Goal: Information Seeking & Learning: Learn about a topic

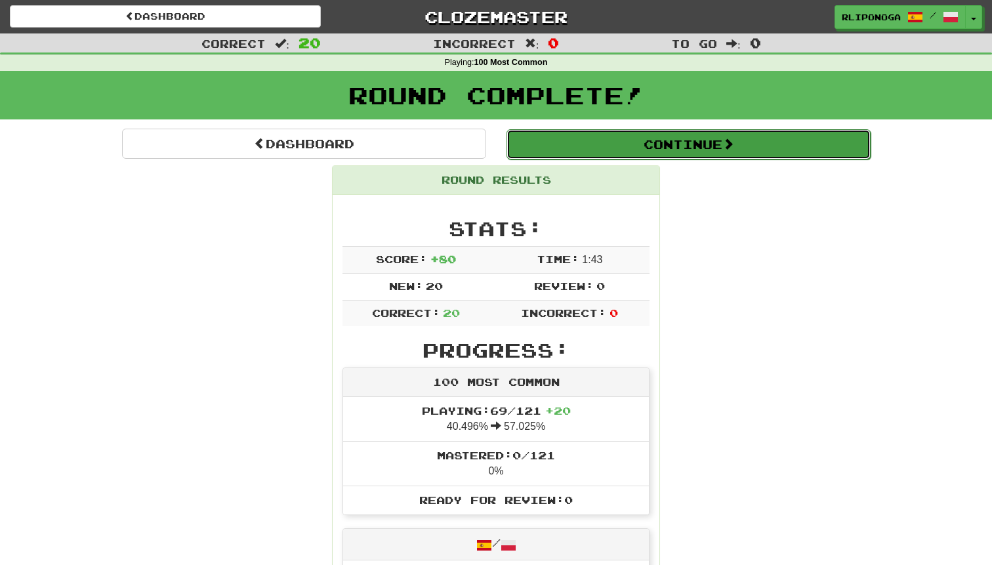
click at [580, 148] on button "Continue" at bounding box center [689, 144] width 364 height 30
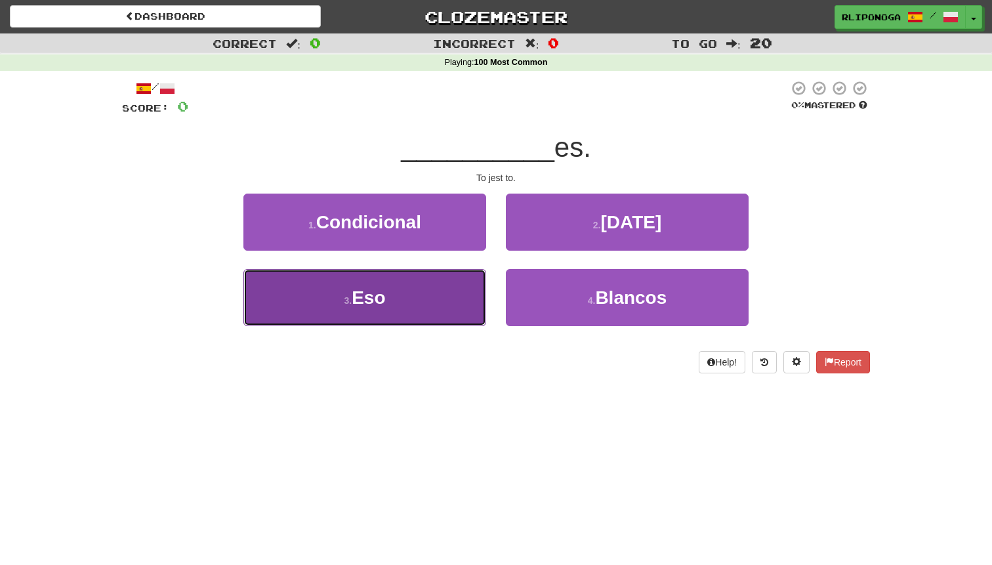
click at [410, 300] on button "3 . Eso" at bounding box center [365, 297] width 243 height 57
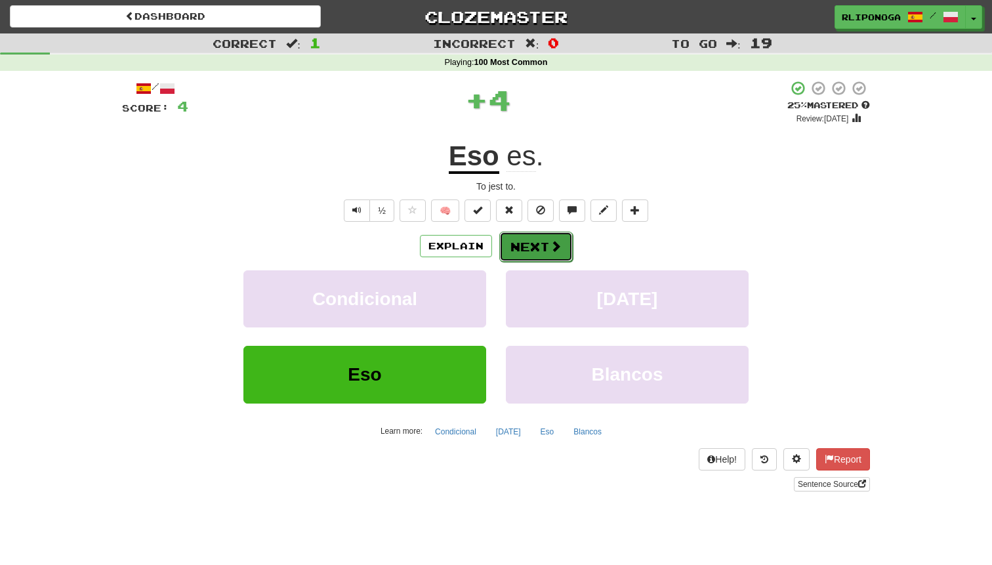
click at [550, 241] on span at bounding box center [556, 246] width 12 height 12
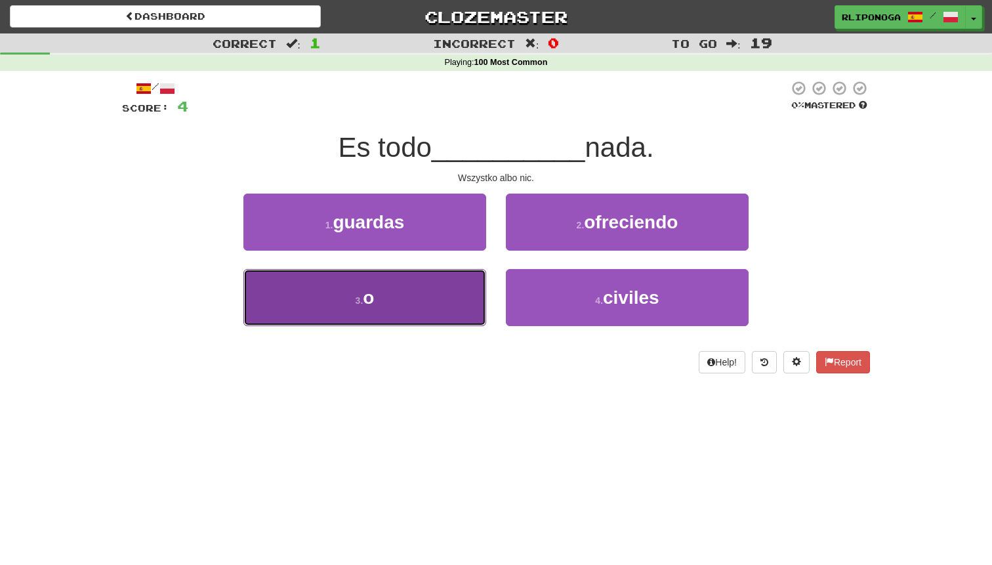
click at [423, 308] on button "3 . o" at bounding box center [365, 297] width 243 height 57
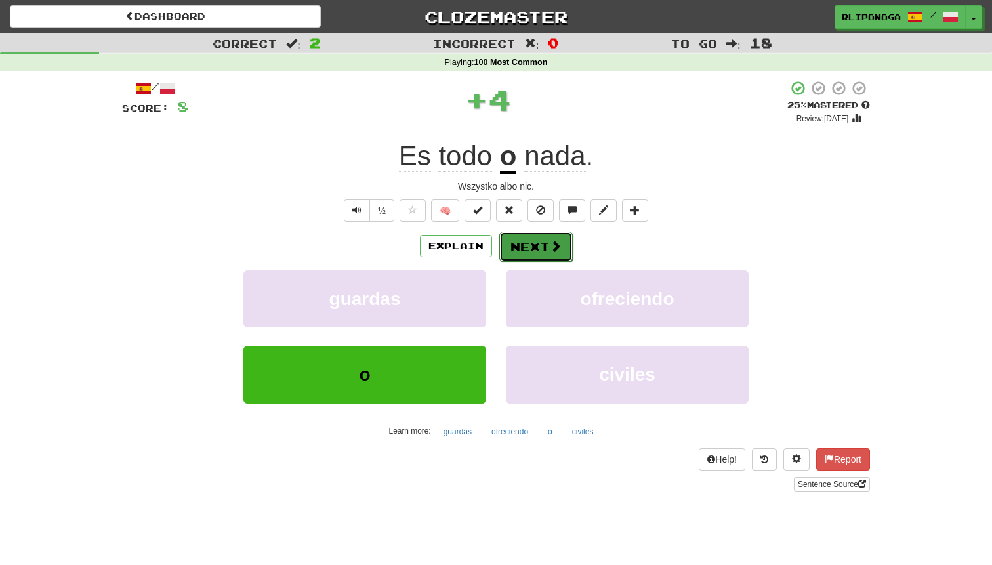
click at [528, 256] on button "Next" at bounding box center [536, 247] width 74 height 30
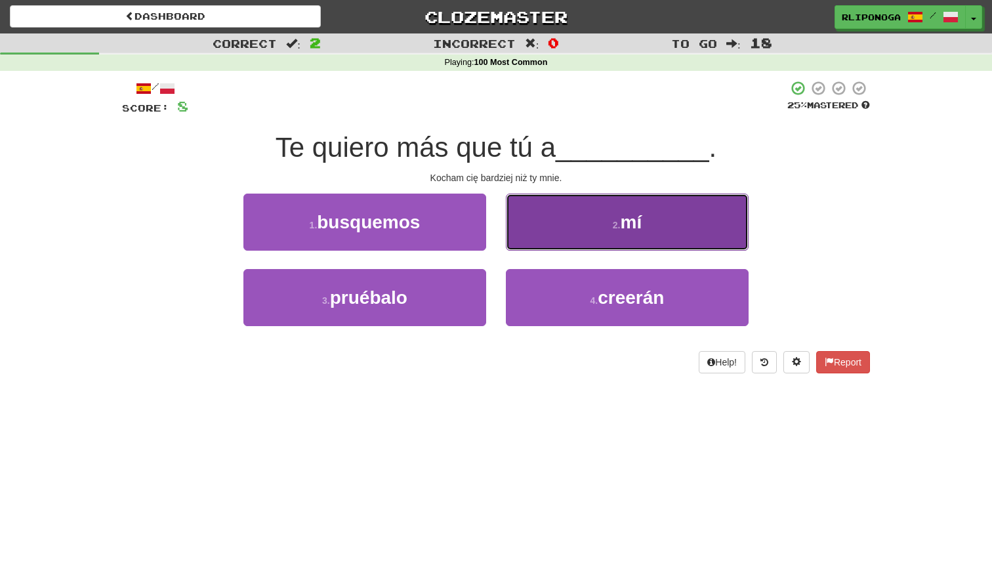
click at [569, 243] on button "2 . mí" at bounding box center [627, 222] width 243 height 57
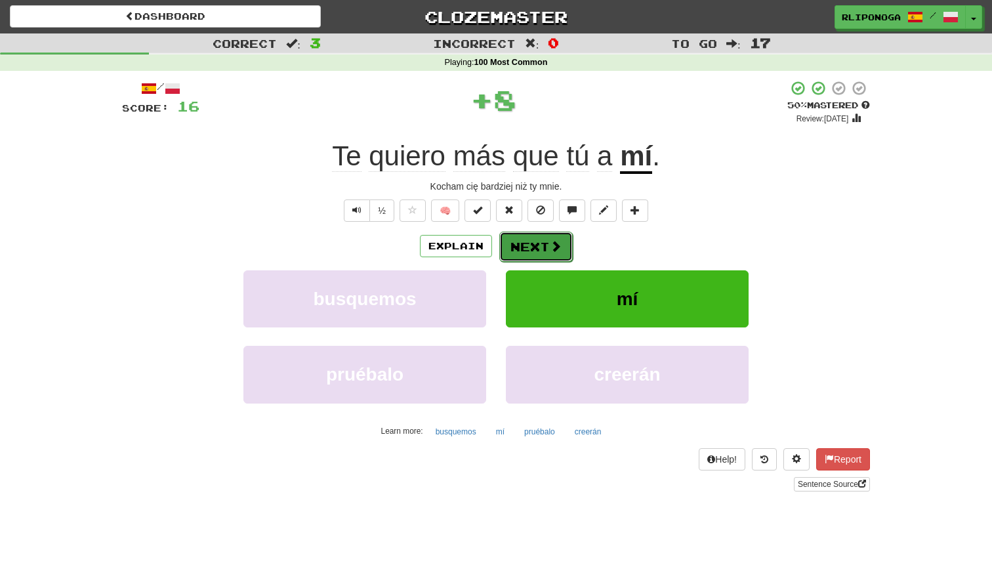
click at [550, 250] on span at bounding box center [556, 246] width 12 height 12
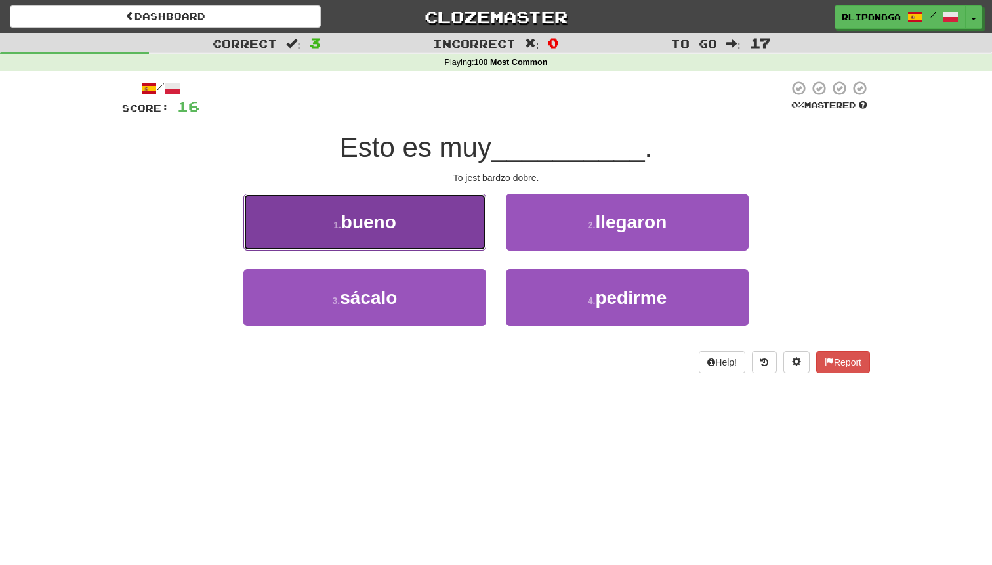
click at [435, 240] on button "1 . bueno" at bounding box center [365, 222] width 243 height 57
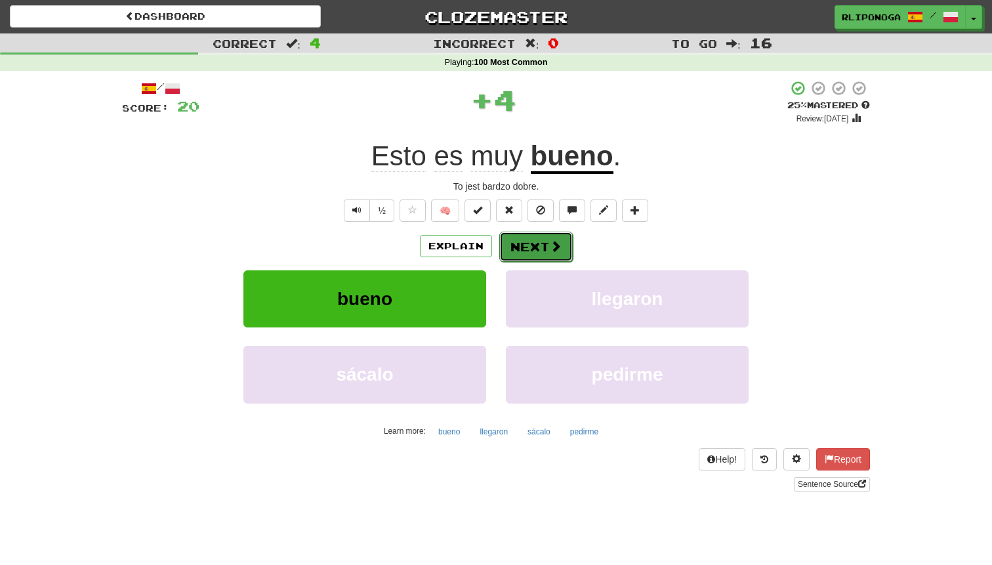
click at [524, 258] on button "Next" at bounding box center [536, 247] width 74 height 30
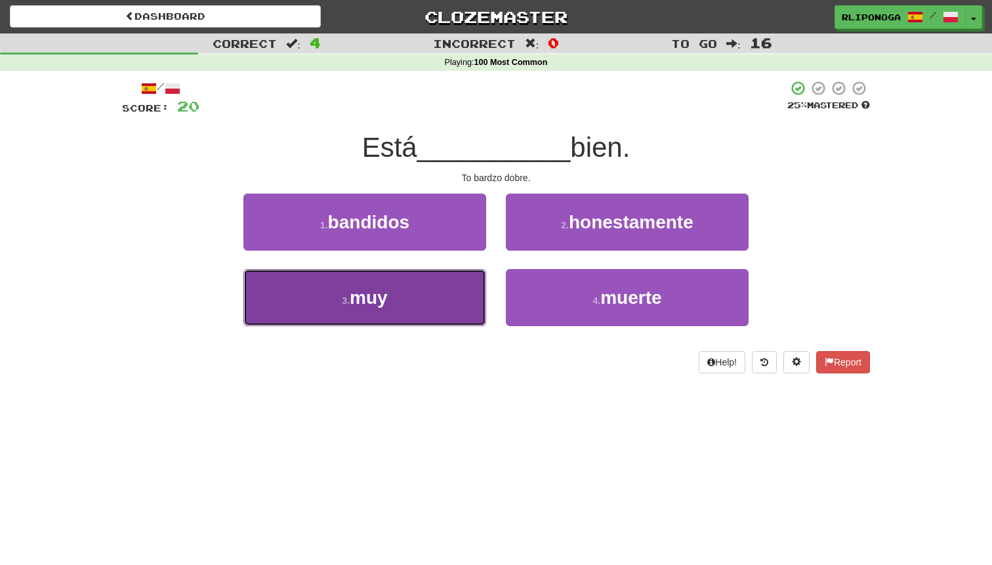
click at [440, 299] on button "3 . muy" at bounding box center [365, 297] width 243 height 57
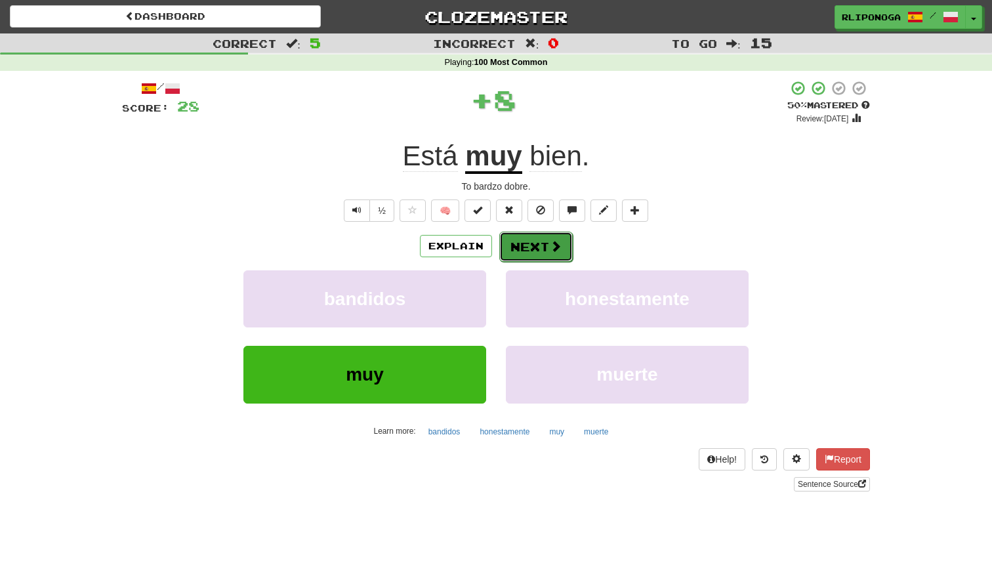
click at [514, 252] on button "Next" at bounding box center [536, 247] width 74 height 30
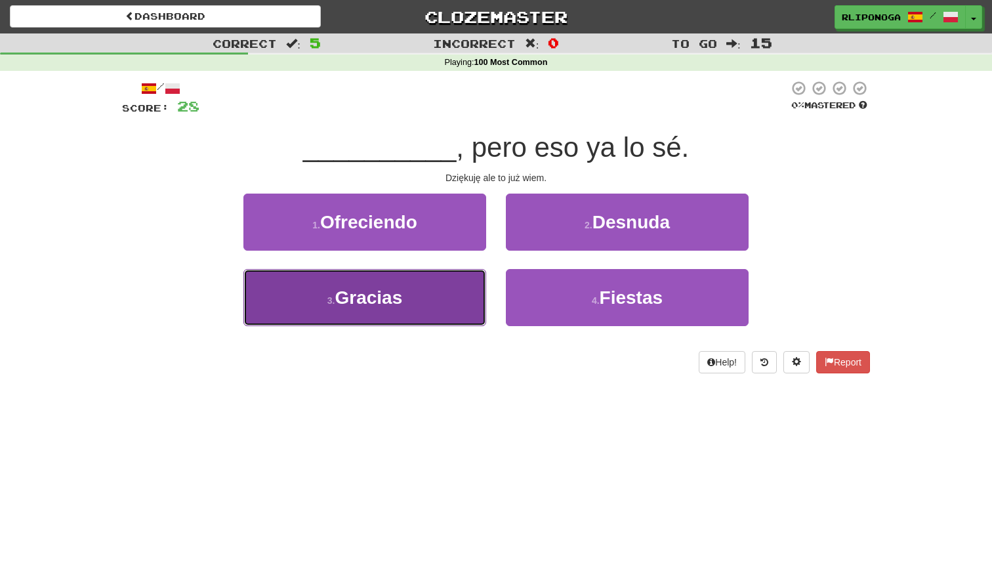
click at [449, 287] on button "3 . Gracias" at bounding box center [365, 297] width 243 height 57
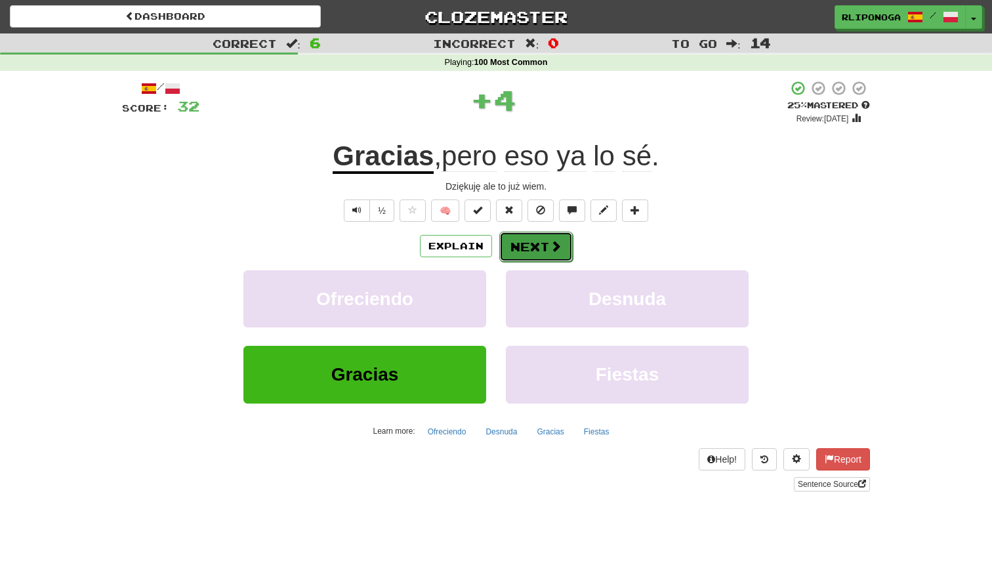
click at [509, 249] on button "Next" at bounding box center [536, 247] width 74 height 30
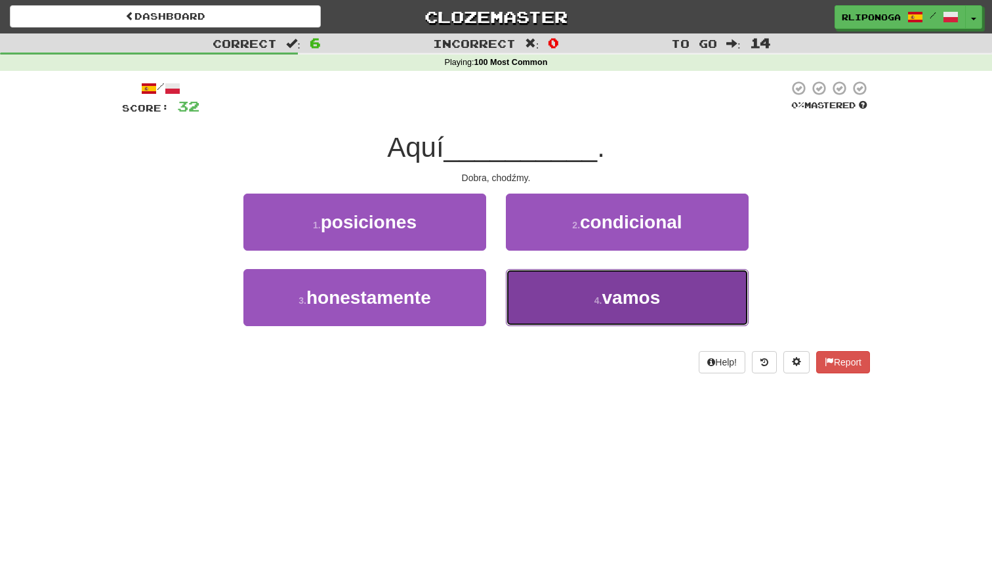
click at [556, 289] on button "4 . vamos" at bounding box center [627, 297] width 243 height 57
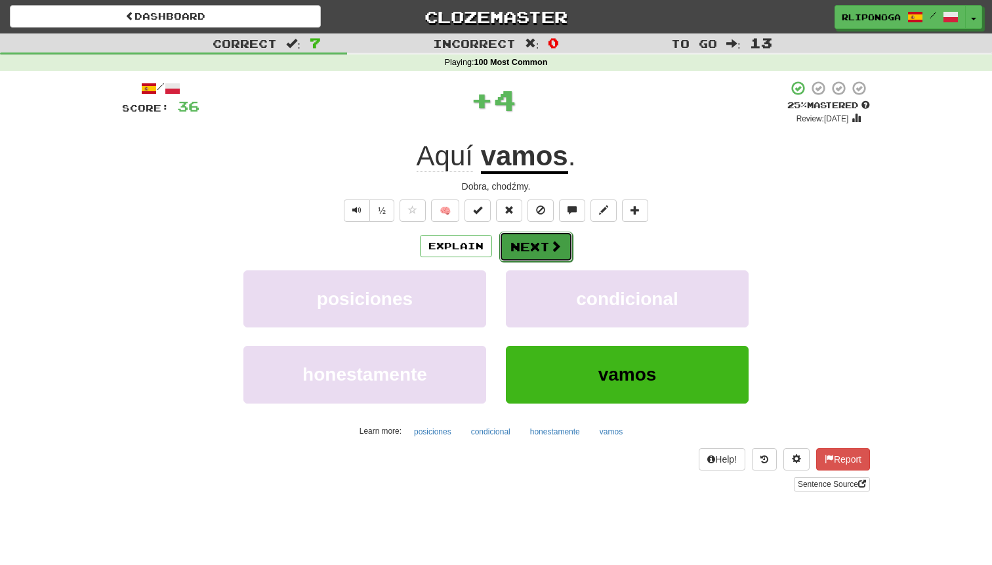
click at [524, 243] on button "Next" at bounding box center [536, 247] width 74 height 30
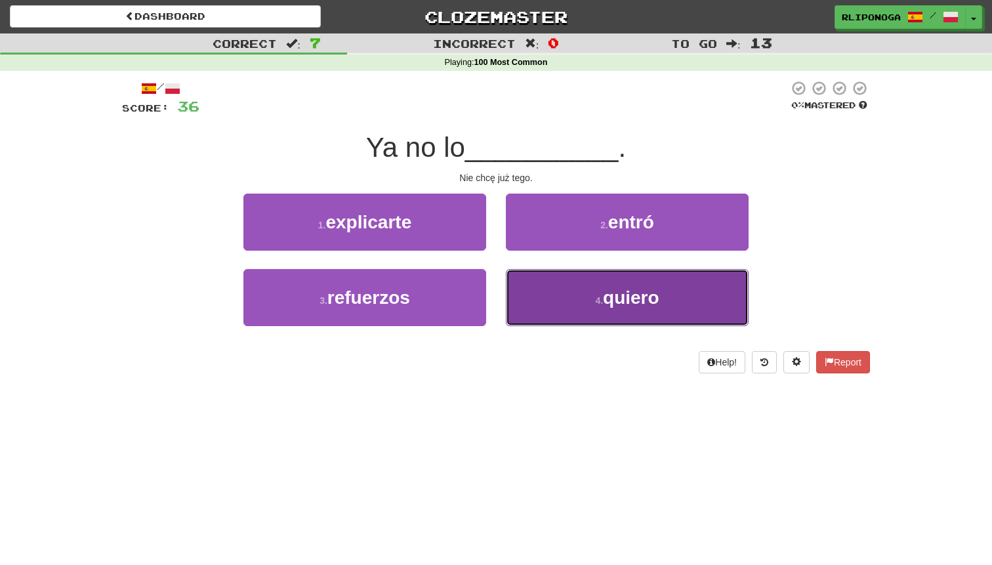
click at [553, 281] on button "4 . quiero" at bounding box center [627, 297] width 243 height 57
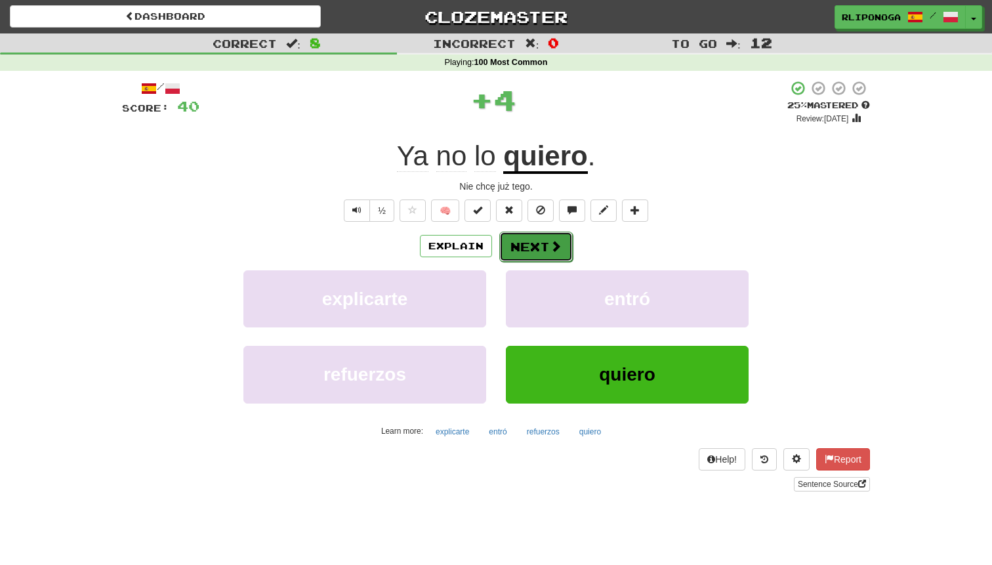
click at [536, 240] on button "Next" at bounding box center [536, 247] width 74 height 30
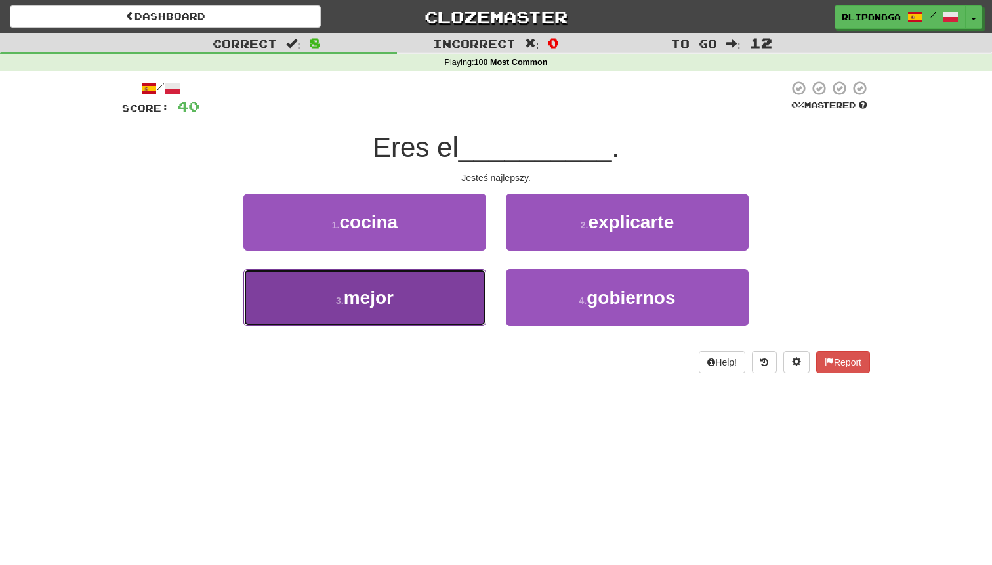
click at [460, 320] on button "3 . mejor" at bounding box center [365, 297] width 243 height 57
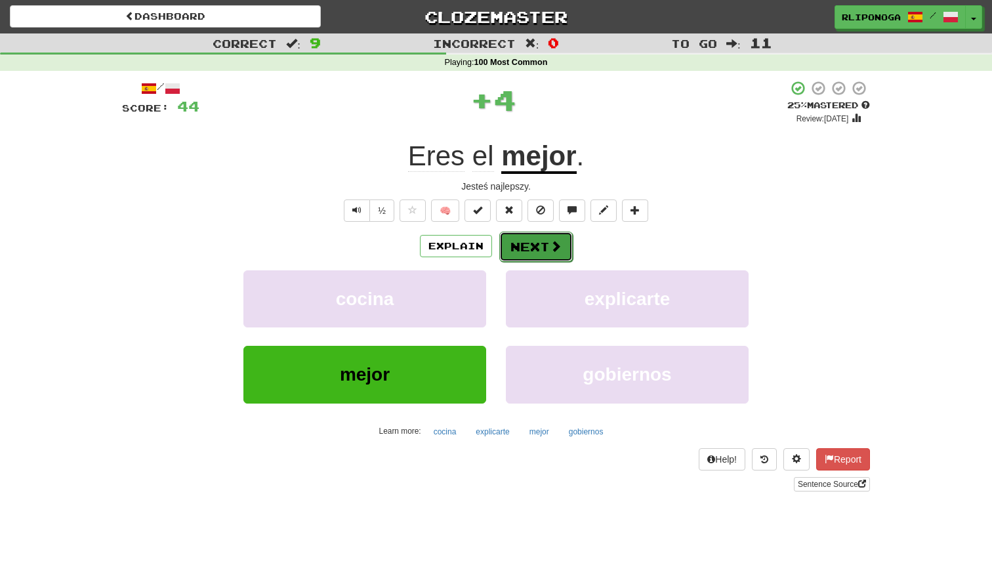
click at [540, 245] on button "Next" at bounding box center [536, 247] width 74 height 30
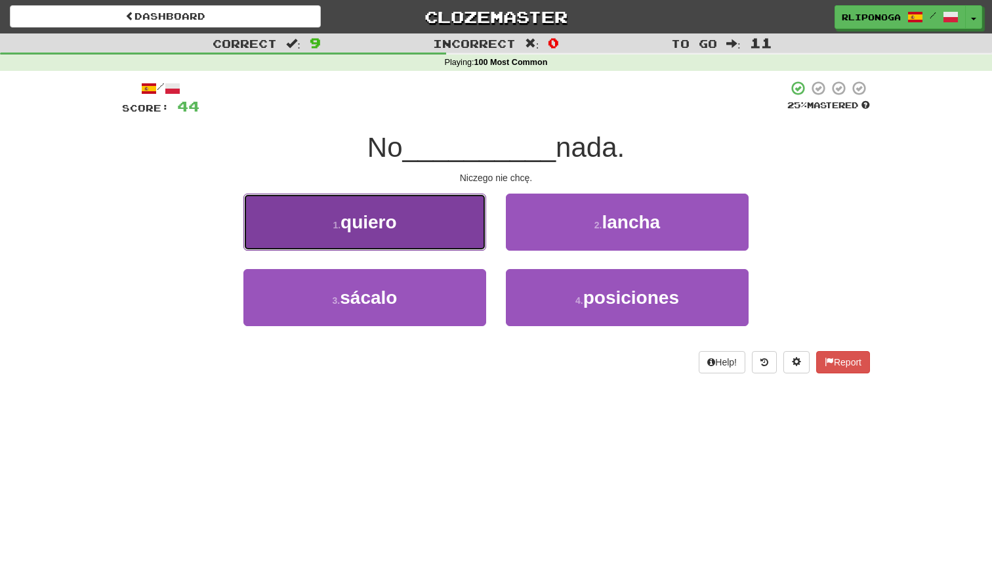
click at [461, 235] on button "1 . quiero" at bounding box center [365, 222] width 243 height 57
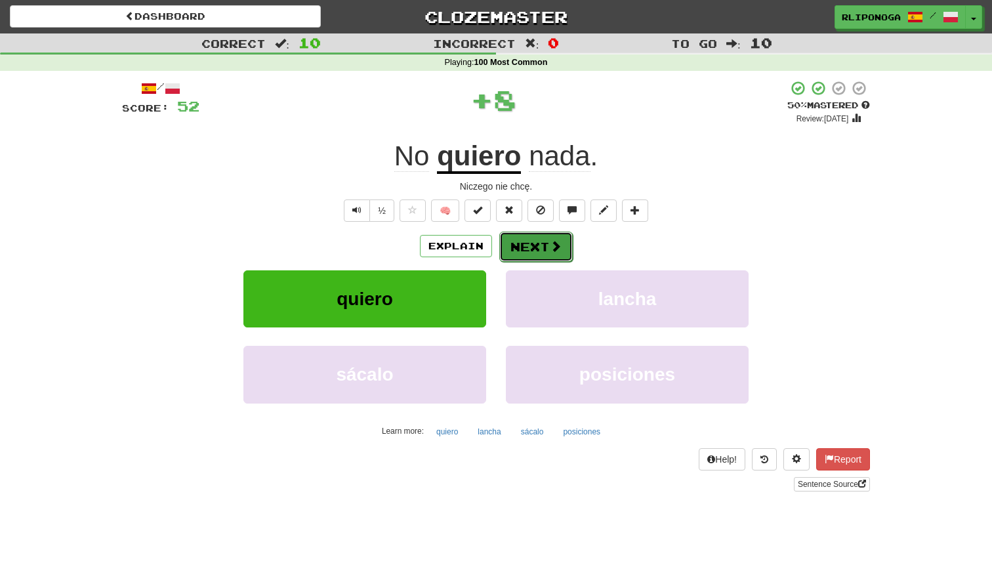
click at [534, 246] on button "Next" at bounding box center [536, 247] width 74 height 30
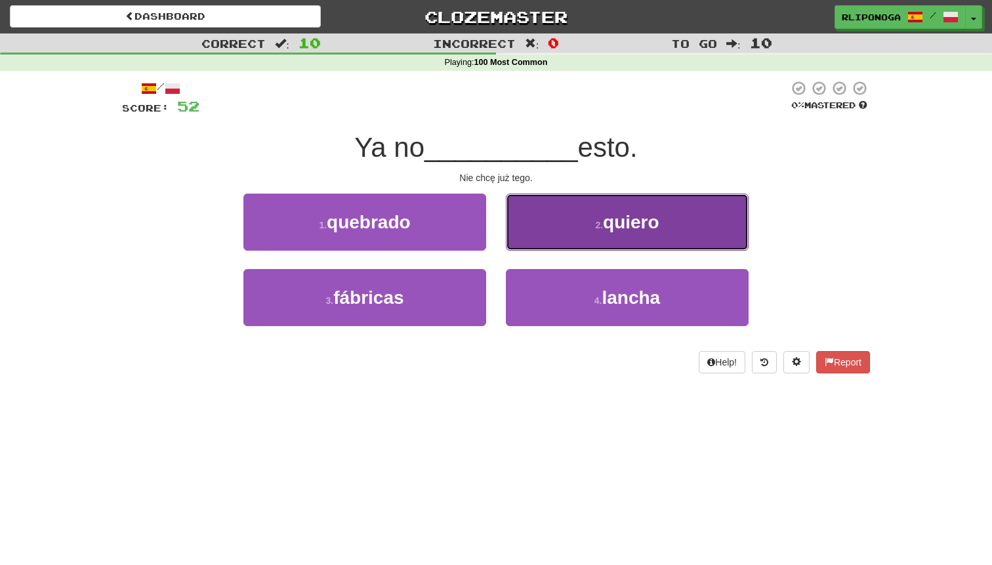
click at [547, 226] on button "2 . quiero" at bounding box center [627, 222] width 243 height 57
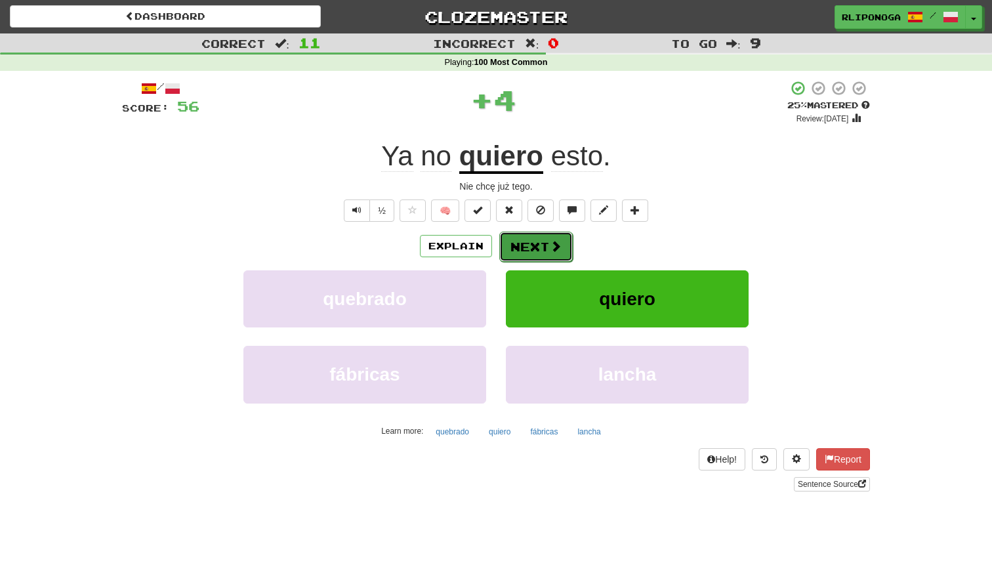
click at [544, 241] on button "Next" at bounding box center [536, 247] width 74 height 30
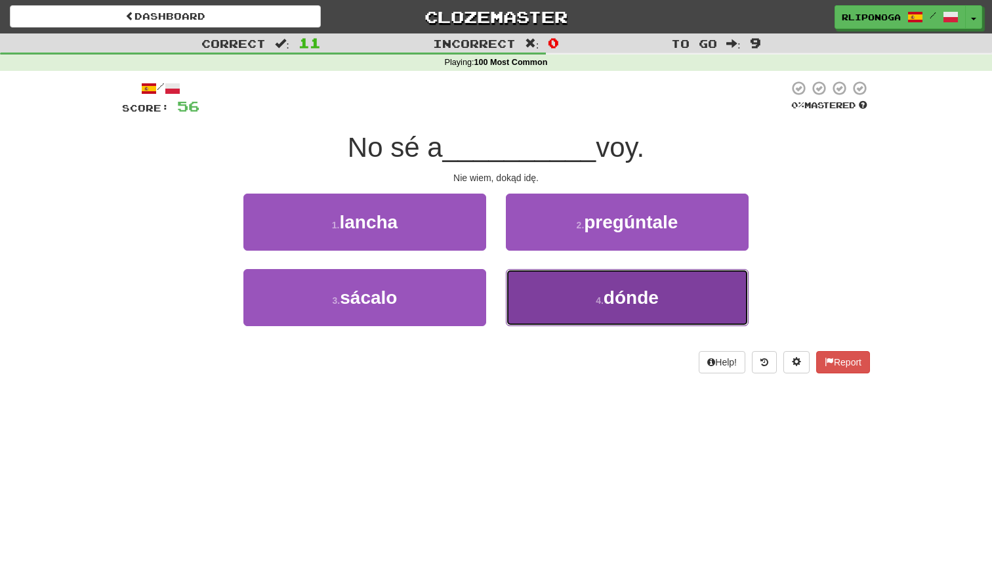
click at [561, 285] on button "4 . dónde" at bounding box center [627, 297] width 243 height 57
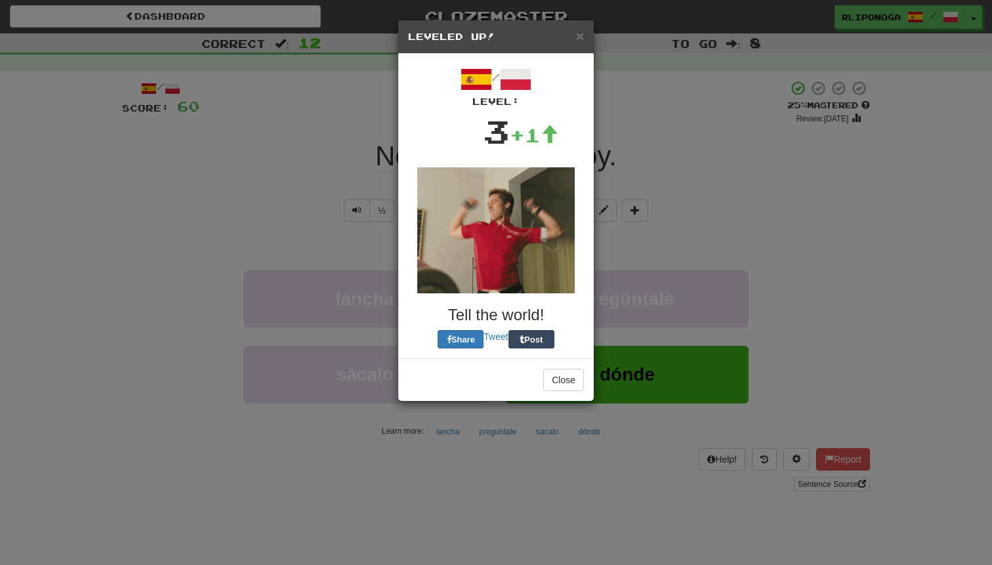
click at [537, 242] on img at bounding box center [496, 230] width 158 height 126
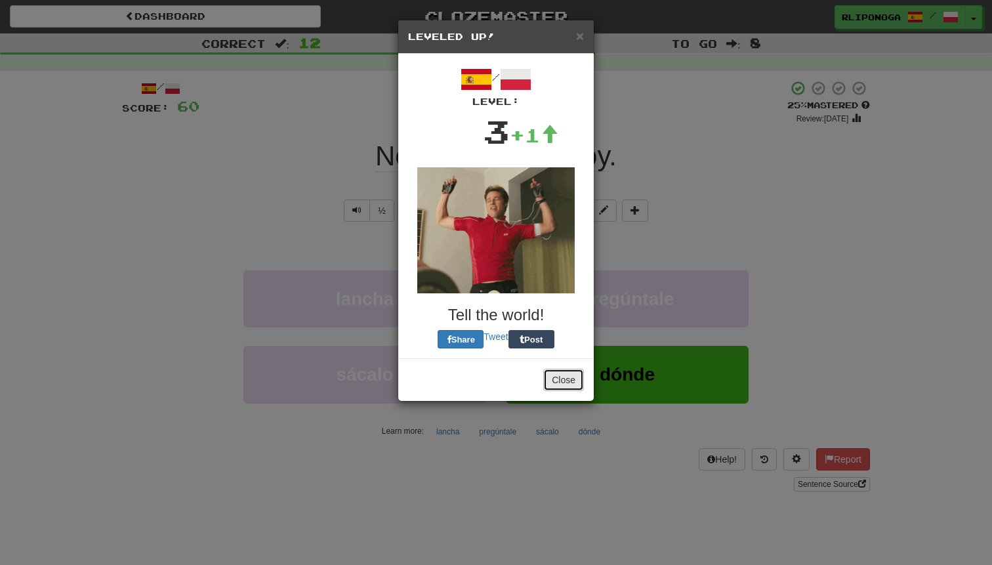
click at [567, 377] on button "Close" at bounding box center [563, 380] width 41 height 22
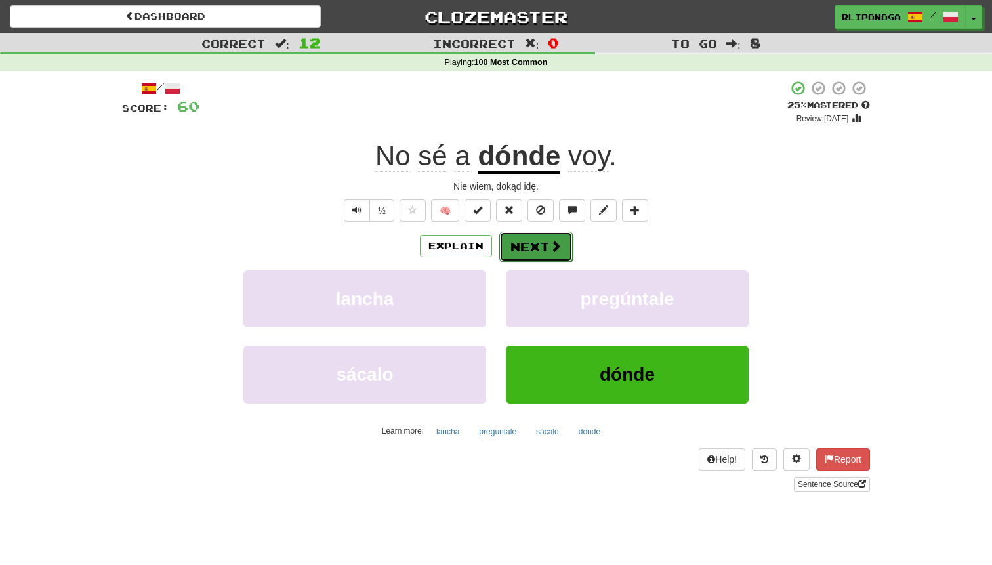
click at [551, 249] on span at bounding box center [556, 246] width 12 height 12
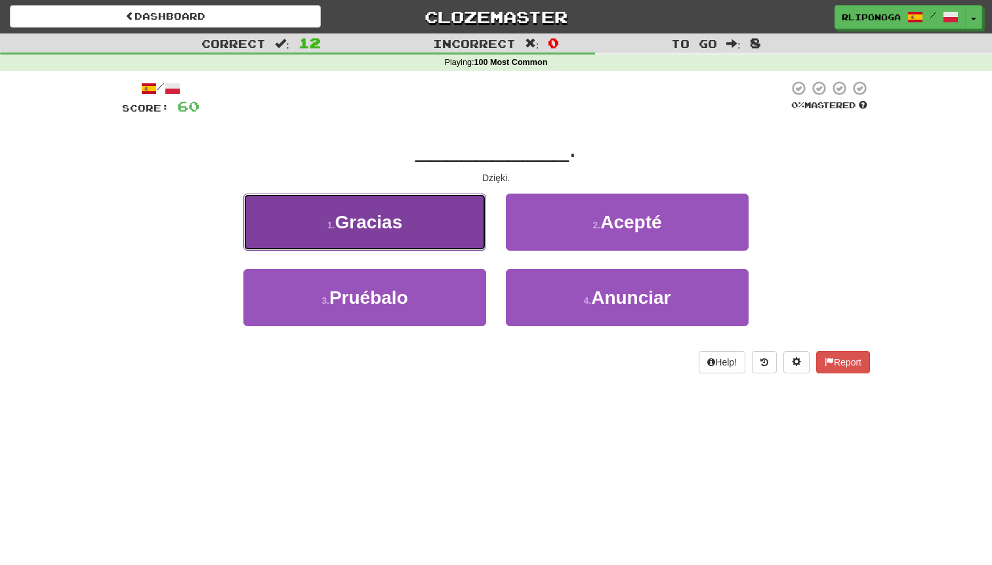
click at [465, 226] on button "1 . Gracias" at bounding box center [365, 222] width 243 height 57
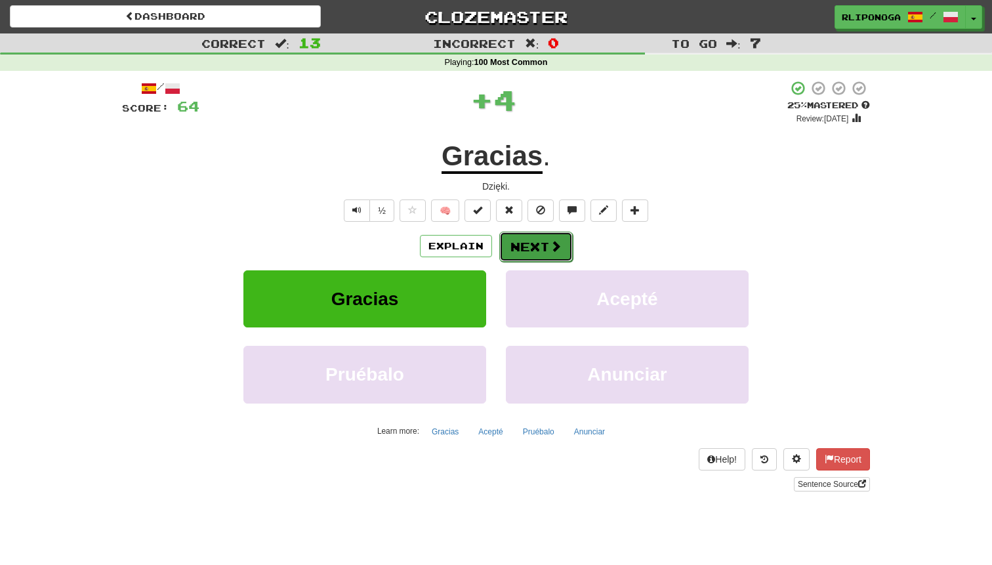
click at [534, 247] on button "Next" at bounding box center [536, 247] width 74 height 30
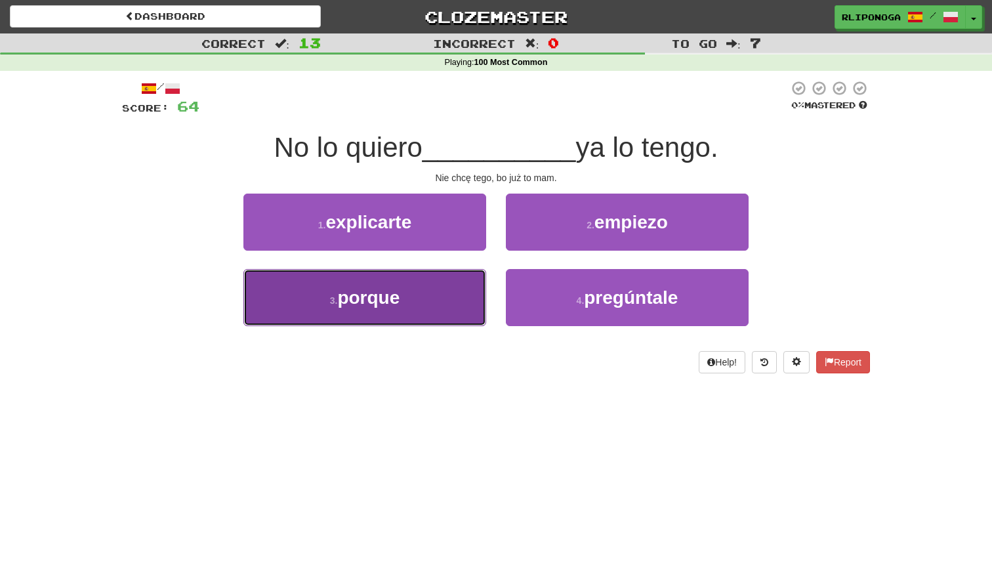
click at [448, 294] on button "3 . porque" at bounding box center [365, 297] width 243 height 57
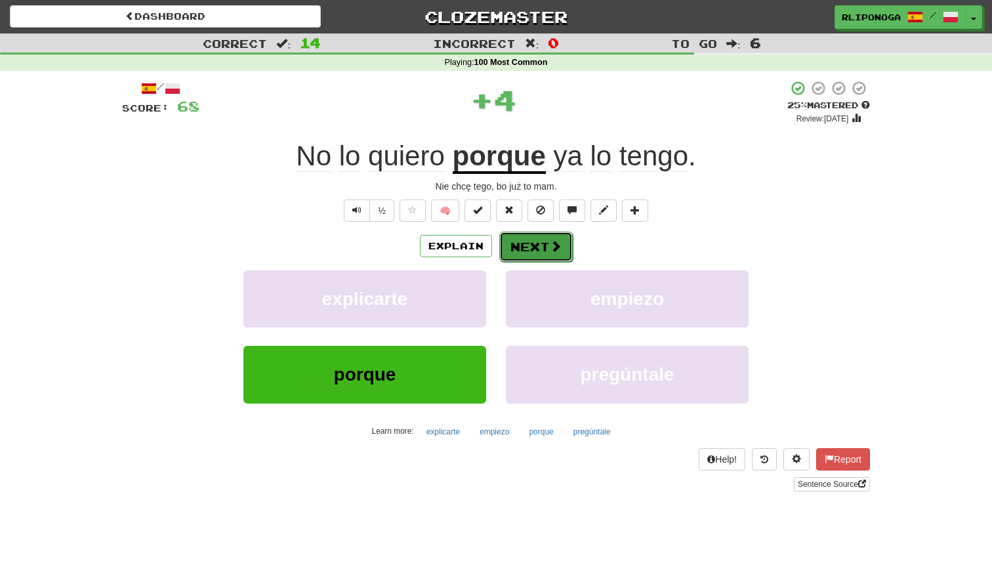
click at [523, 250] on button "Next" at bounding box center [536, 247] width 74 height 30
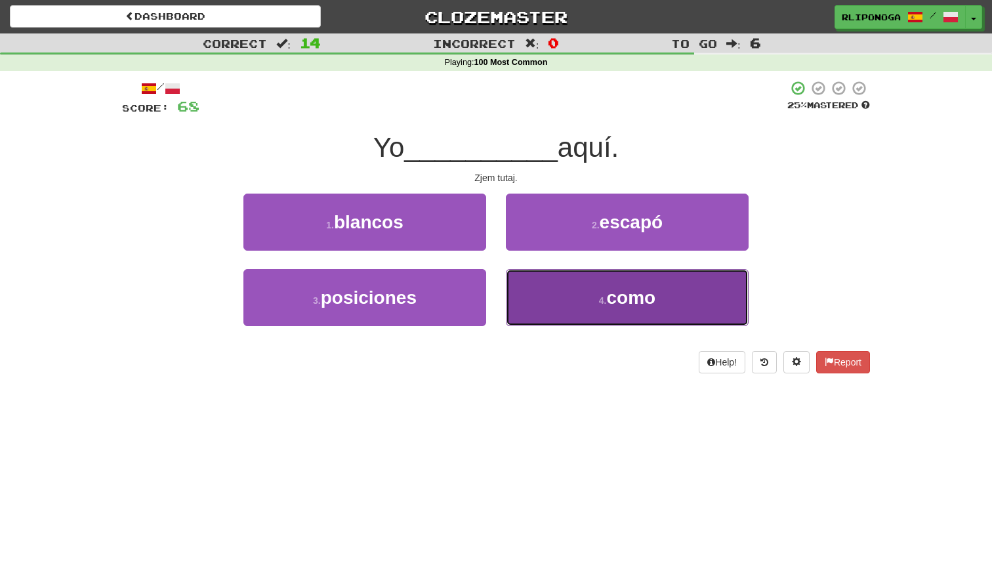
click at [558, 291] on button "4 . como" at bounding box center [627, 297] width 243 height 57
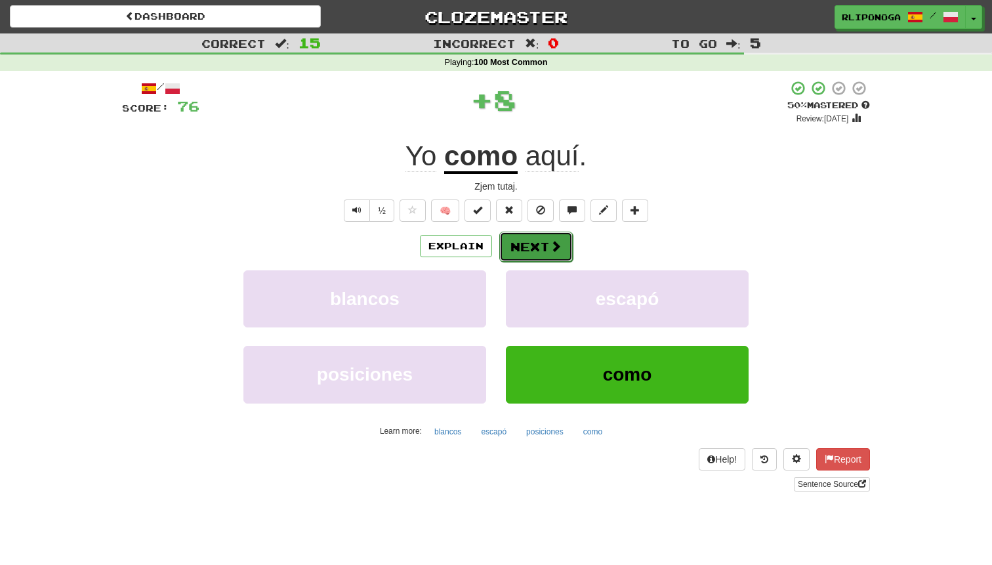
click at [555, 236] on button "Next" at bounding box center [536, 247] width 74 height 30
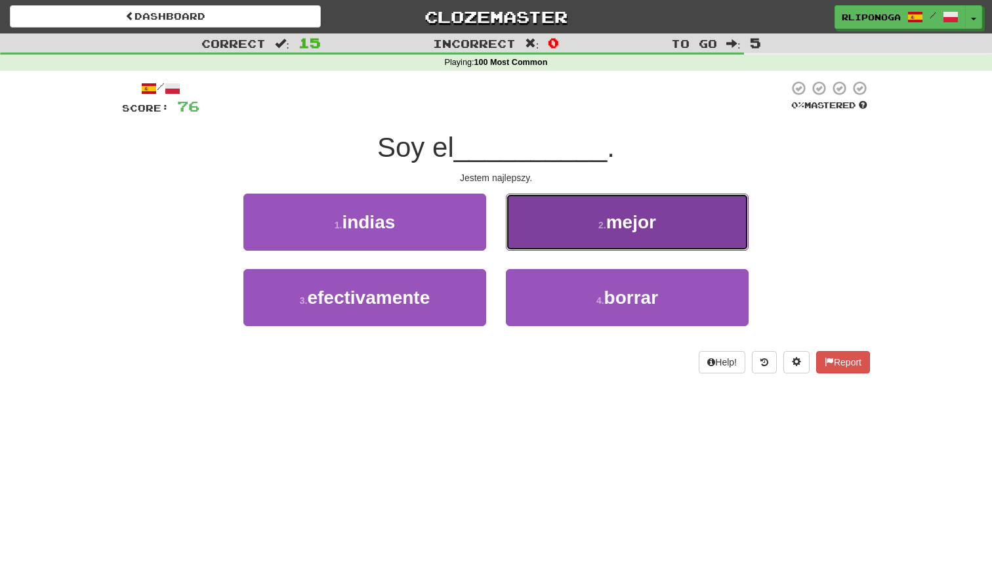
click at [572, 240] on button "2 . mejor" at bounding box center [627, 222] width 243 height 57
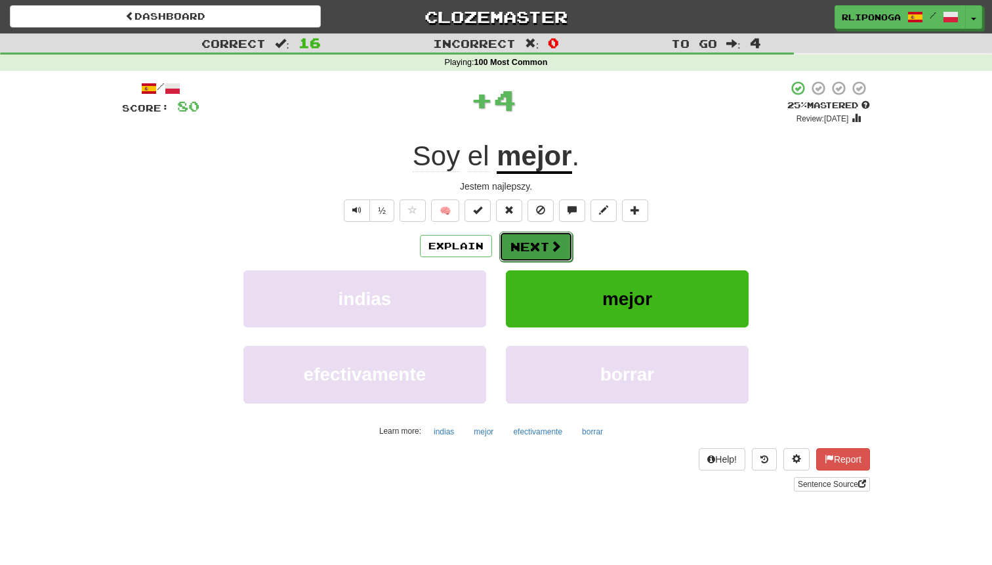
click at [548, 244] on button "Next" at bounding box center [536, 247] width 74 height 30
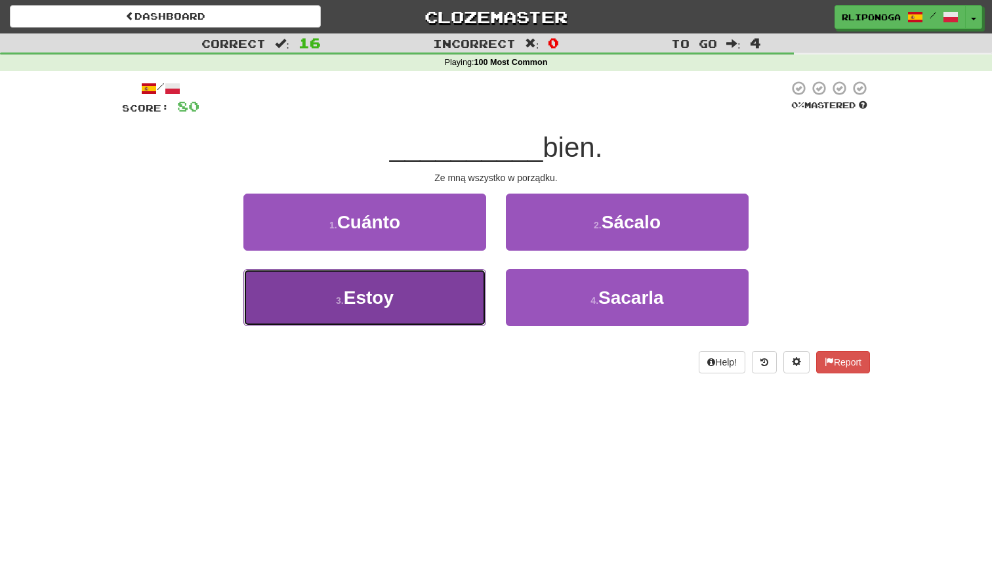
click at [463, 287] on button "3 . Estoy" at bounding box center [365, 297] width 243 height 57
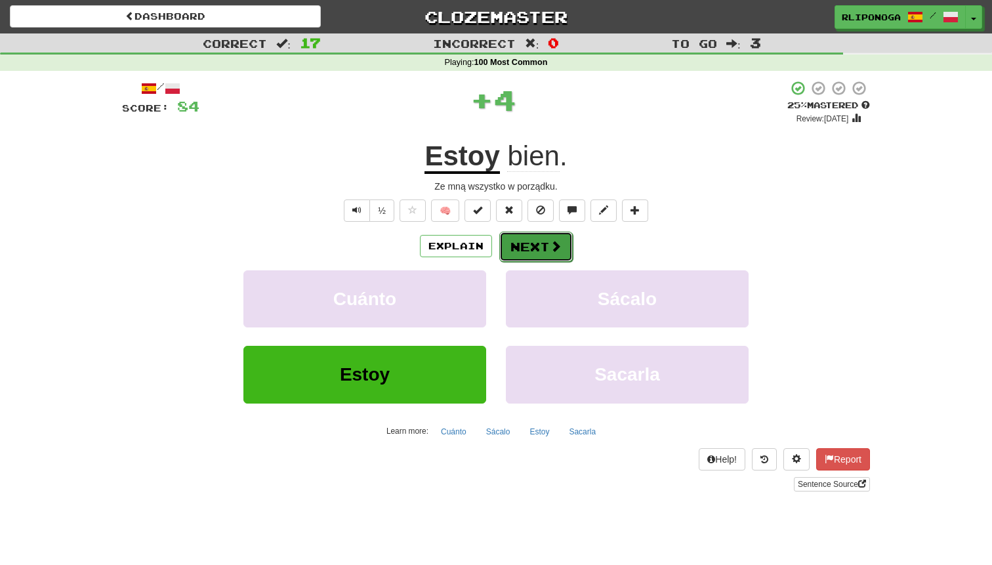
click at [524, 257] on button "Next" at bounding box center [536, 247] width 74 height 30
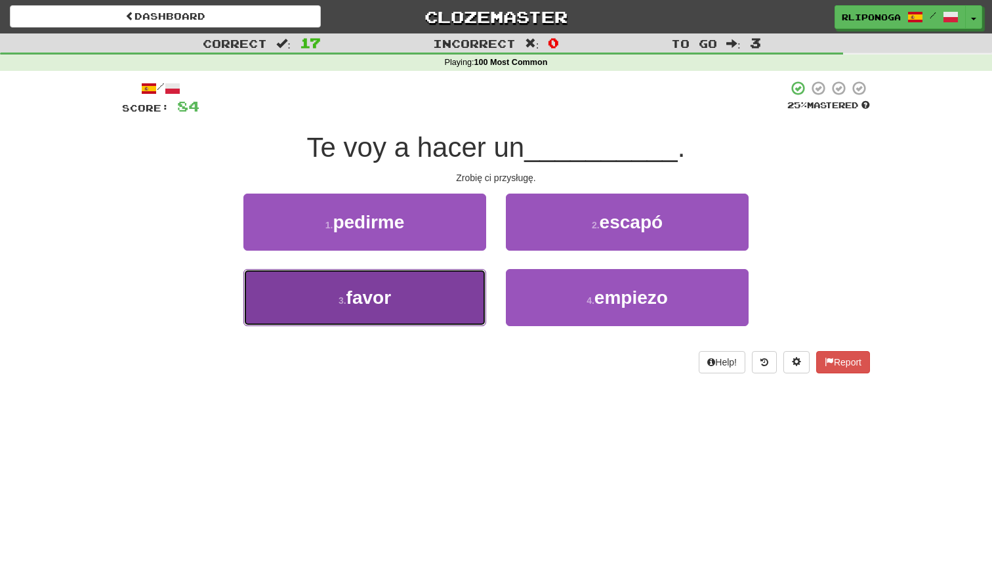
click at [461, 305] on button "3 . favor" at bounding box center [365, 297] width 243 height 57
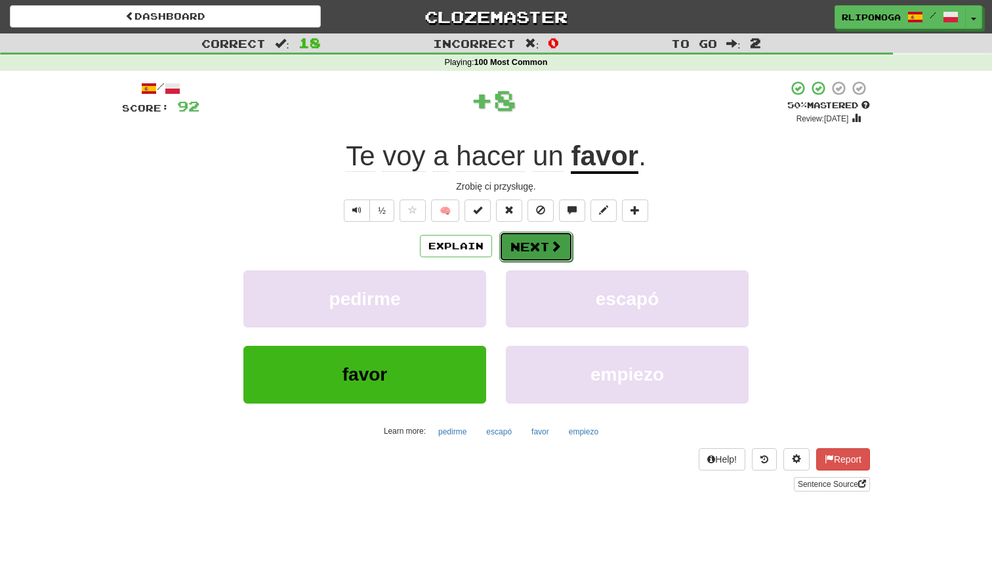
click at [525, 249] on button "Next" at bounding box center [536, 247] width 74 height 30
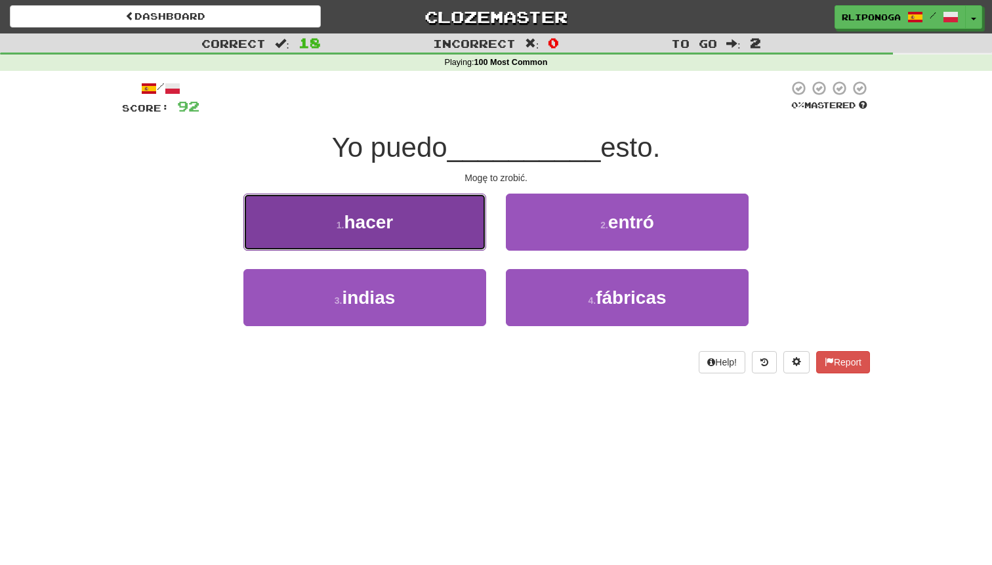
click at [465, 242] on button "1 . hacer" at bounding box center [365, 222] width 243 height 57
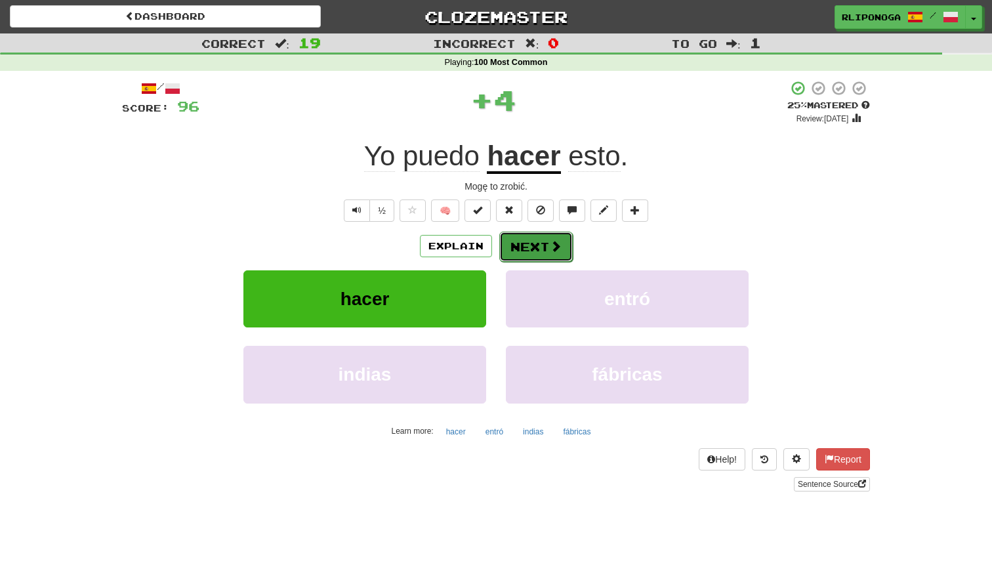
click at [520, 246] on button "Next" at bounding box center [536, 247] width 74 height 30
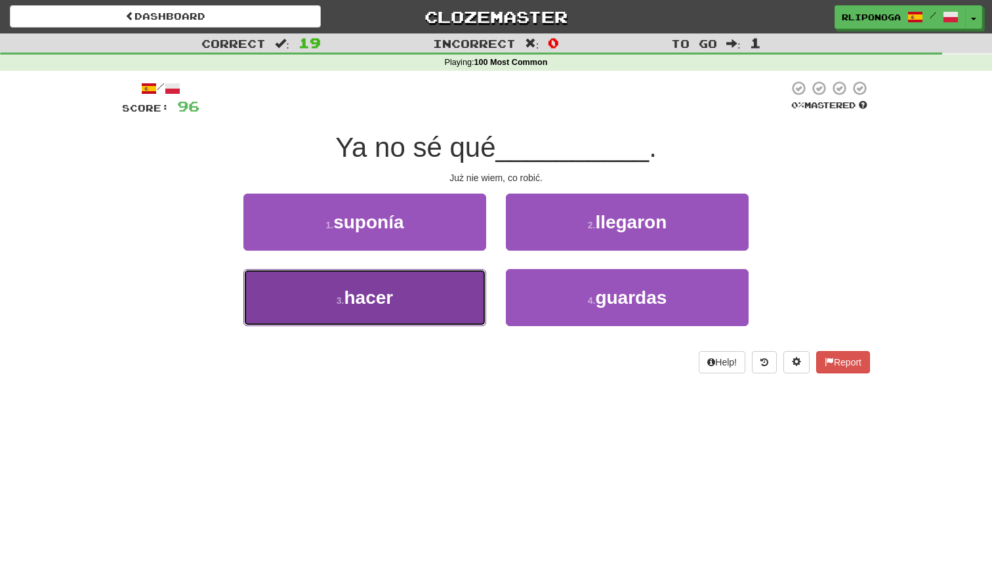
click at [446, 294] on button "3 . hacer" at bounding box center [365, 297] width 243 height 57
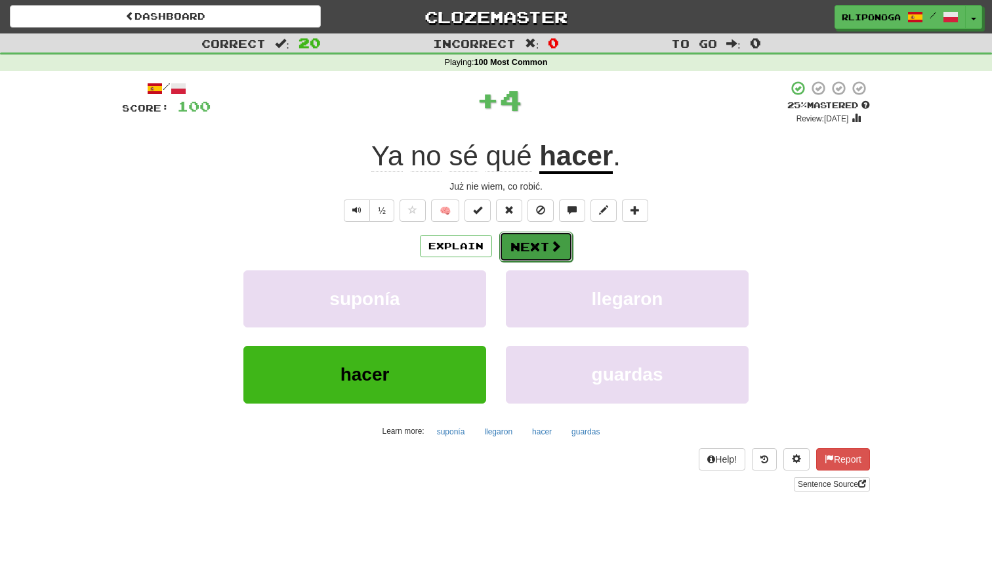
click at [519, 257] on button "Next" at bounding box center [536, 247] width 74 height 30
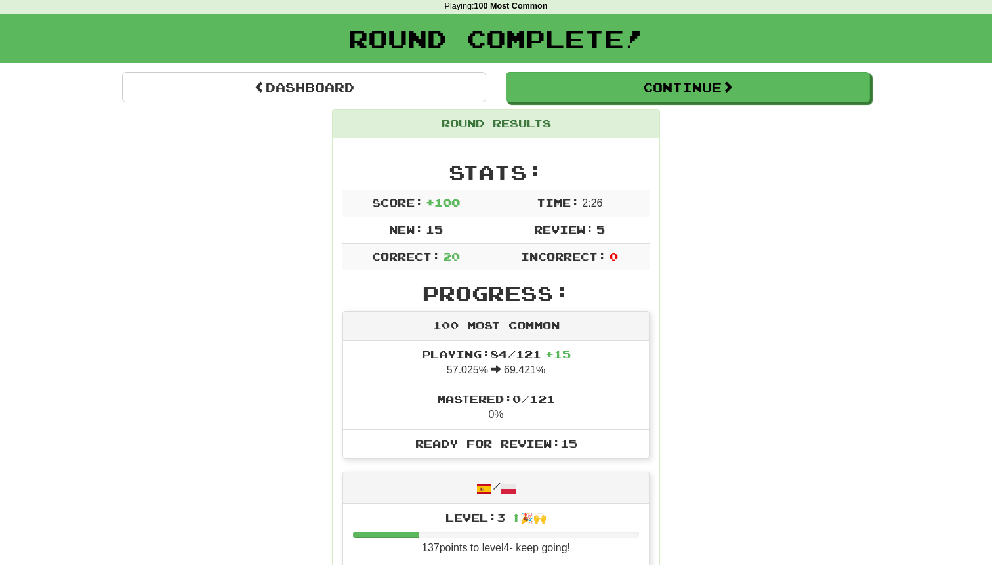
scroll to position [60, 0]
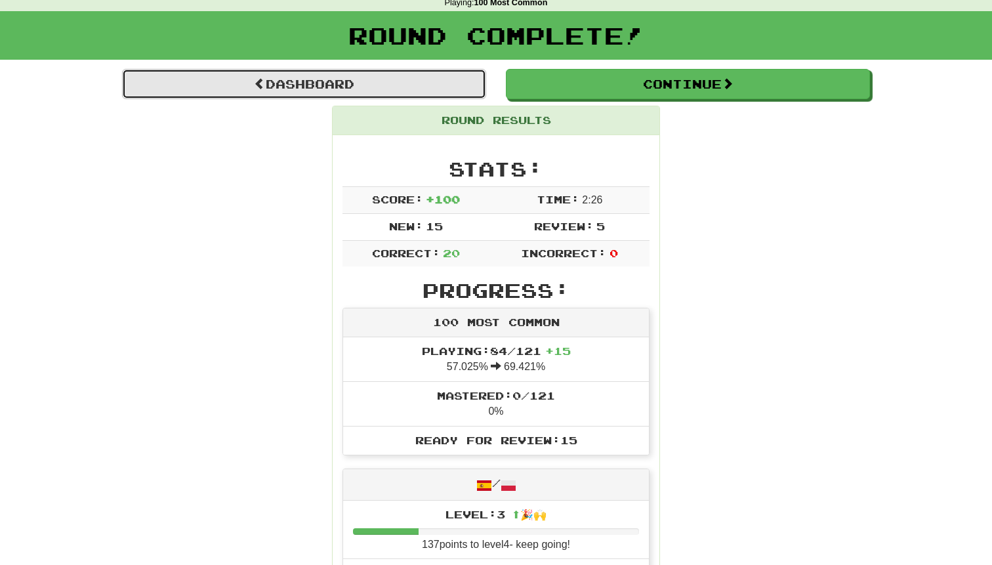
click at [354, 89] on link "Dashboard" at bounding box center [304, 84] width 364 height 30
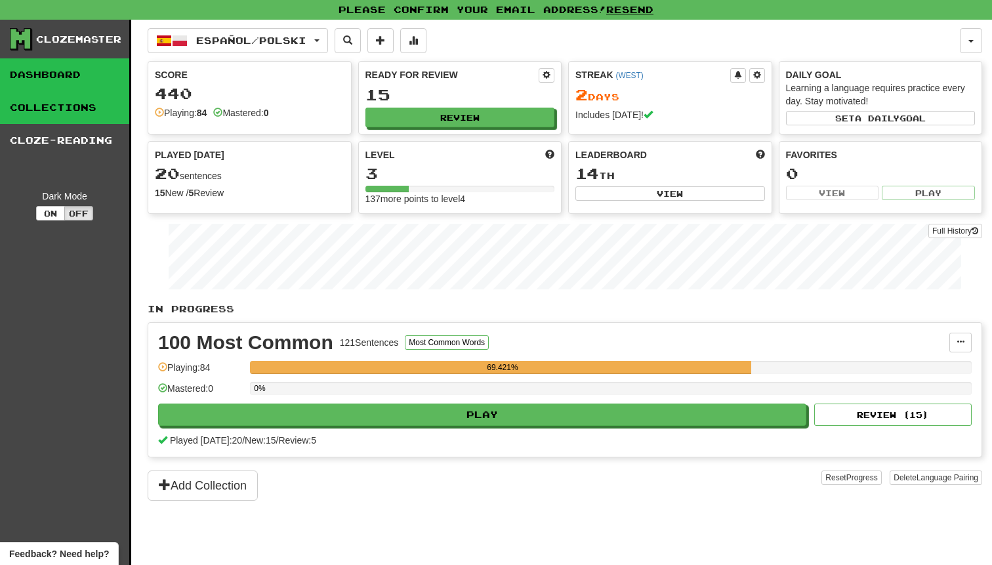
click at [78, 105] on link "Collections" at bounding box center [64, 107] width 129 height 33
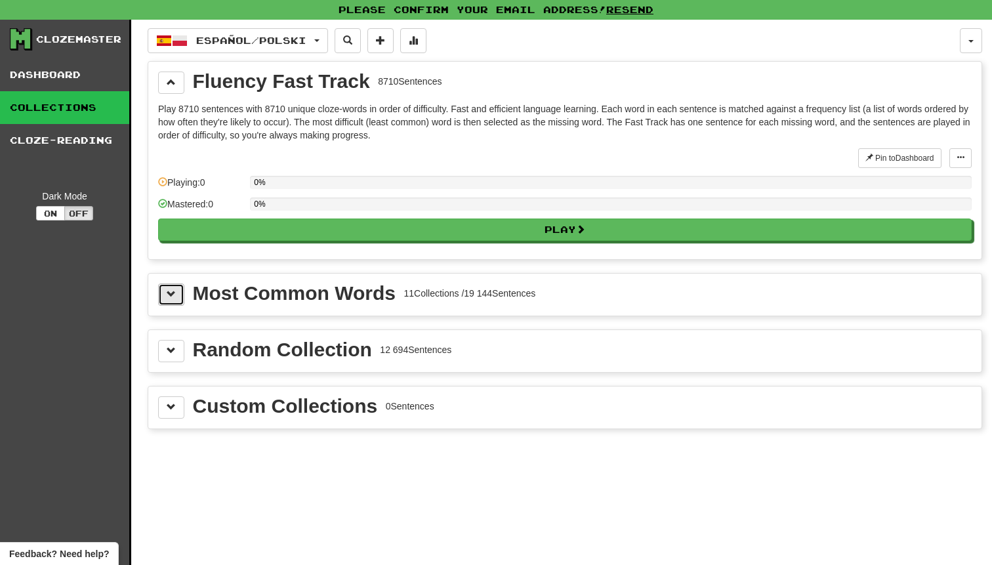
click at [178, 296] on button at bounding box center [171, 295] width 26 height 22
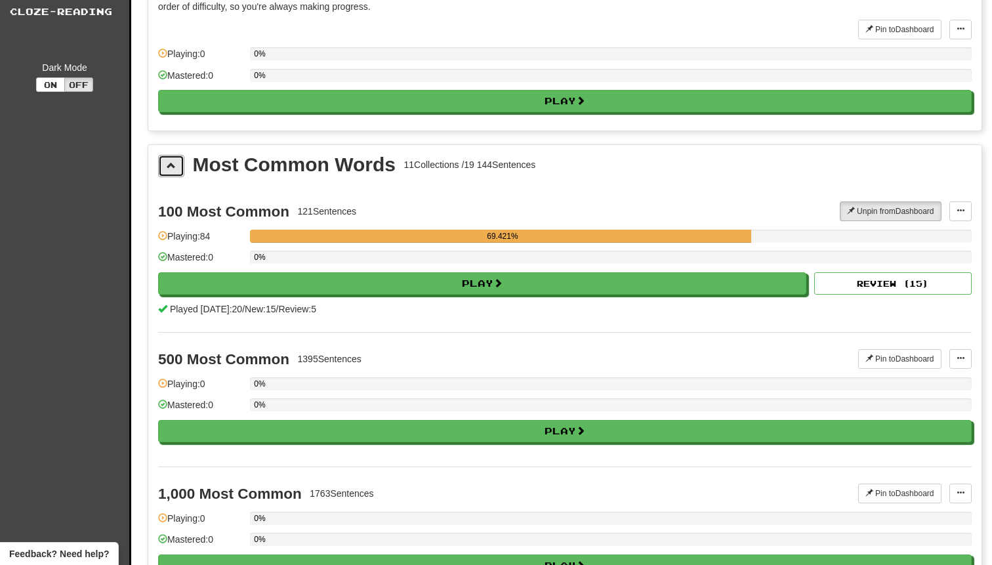
scroll to position [246, 0]
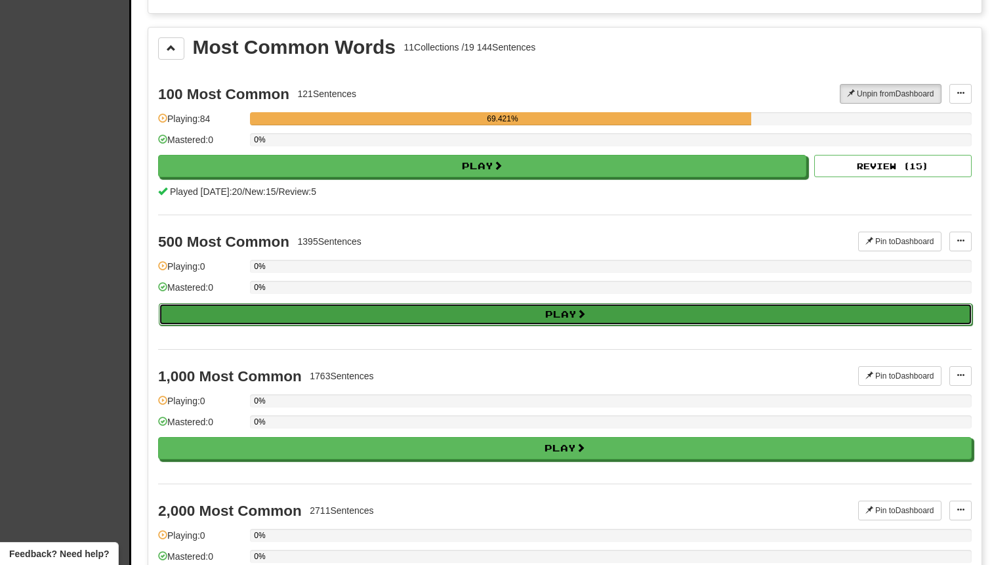
click at [332, 314] on button "Play" at bounding box center [566, 314] width 814 height 22
select select "**"
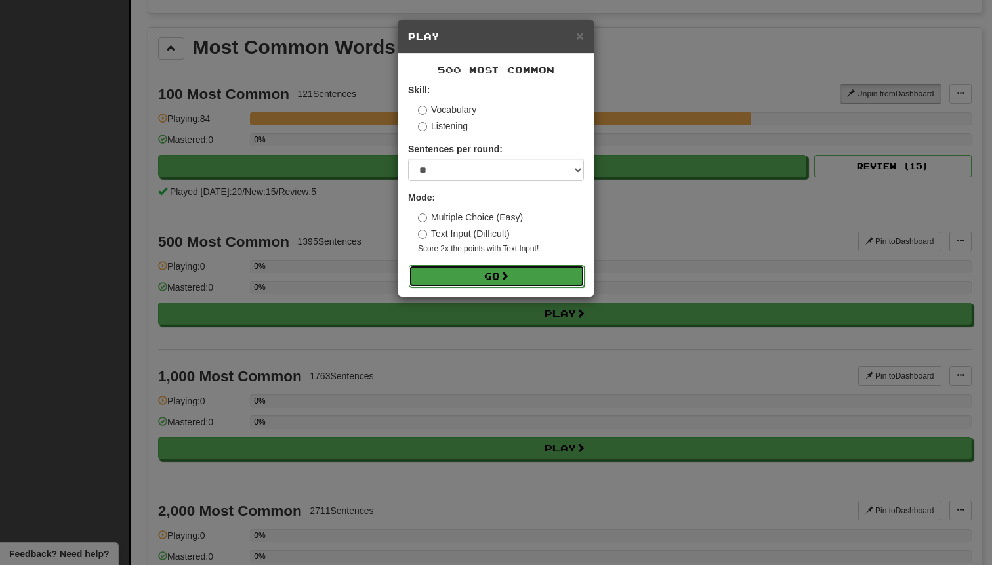
click at [451, 275] on button "Go" at bounding box center [497, 276] width 176 height 22
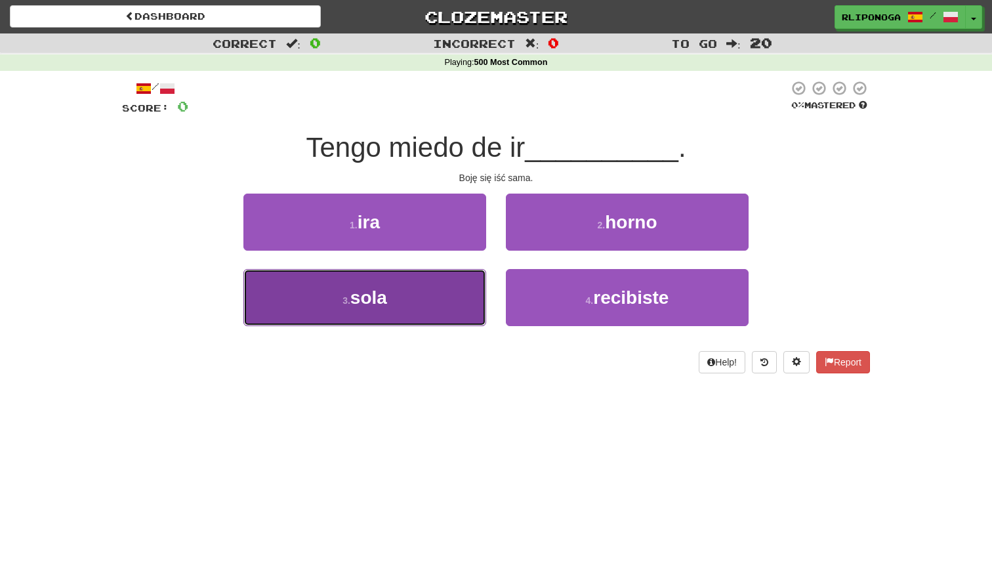
click at [447, 287] on button "3 . sola" at bounding box center [365, 297] width 243 height 57
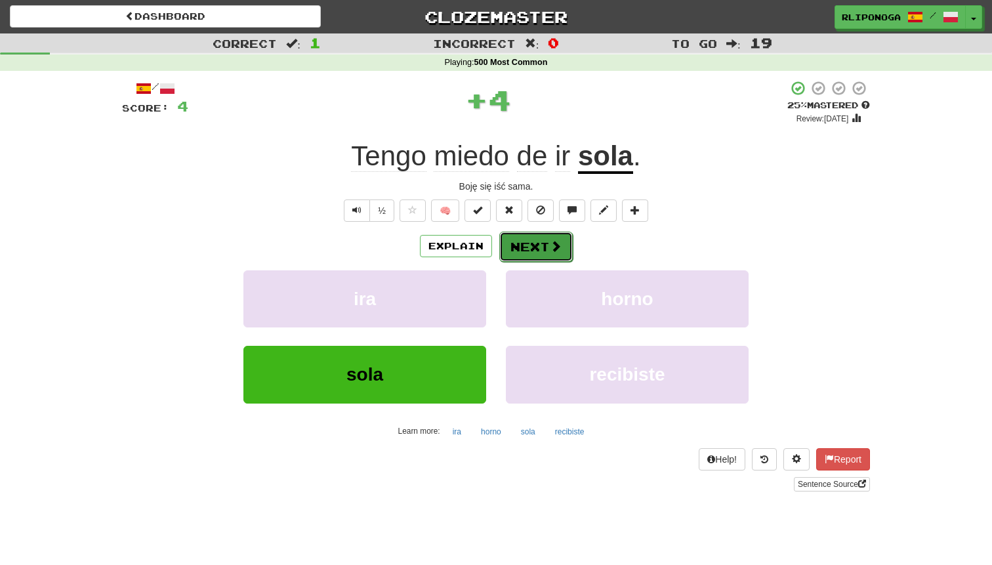
click at [549, 239] on button "Next" at bounding box center [536, 247] width 74 height 30
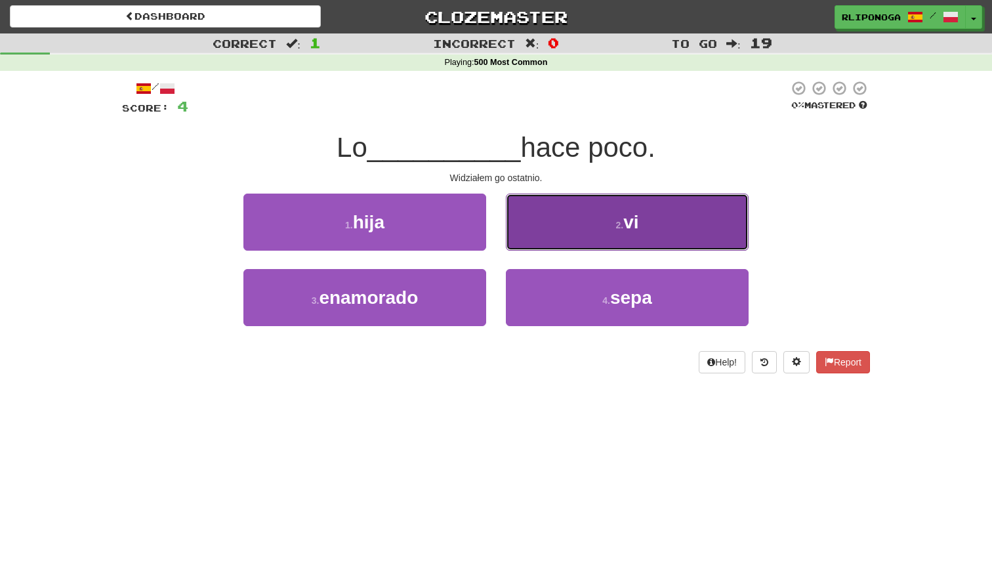
click at [551, 234] on button "2 . vi" at bounding box center [627, 222] width 243 height 57
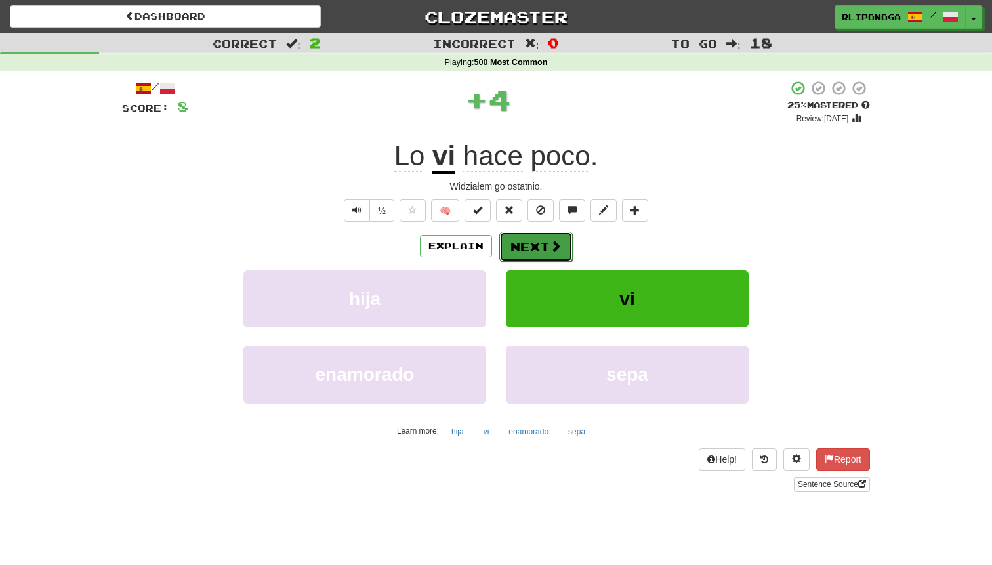
click at [526, 245] on button "Next" at bounding box center [536, 247] width 74 height 30
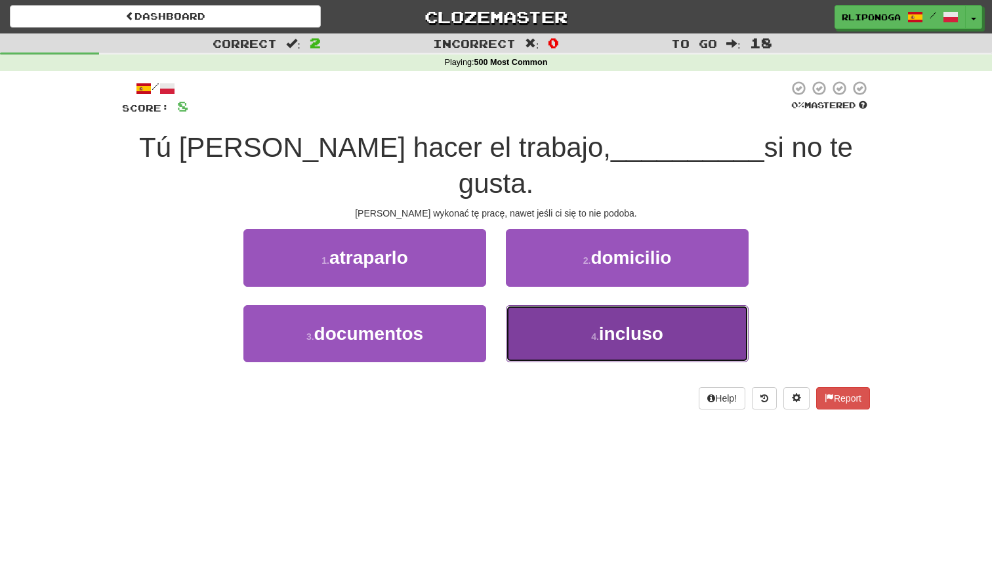
click at [559, 305] on button "4 . incluso" at bounding box center [627, 333] width 243 height 57
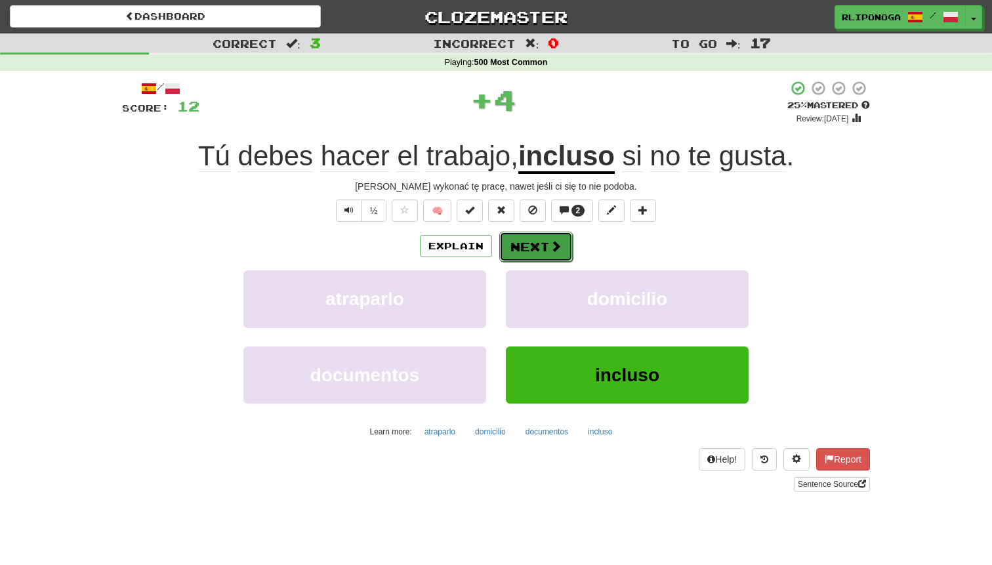
click at [532, 249] on button "Next" at bounding box center [536, 247] width 74 height 30
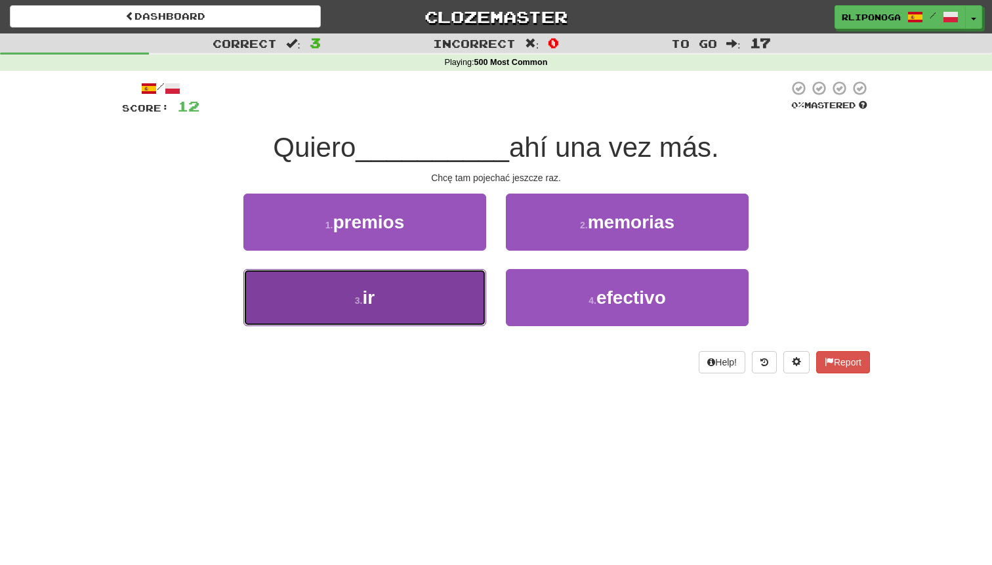
click at [437, 278] on button "3 . ir" at bounding box center [365, 297] width 243 height 57
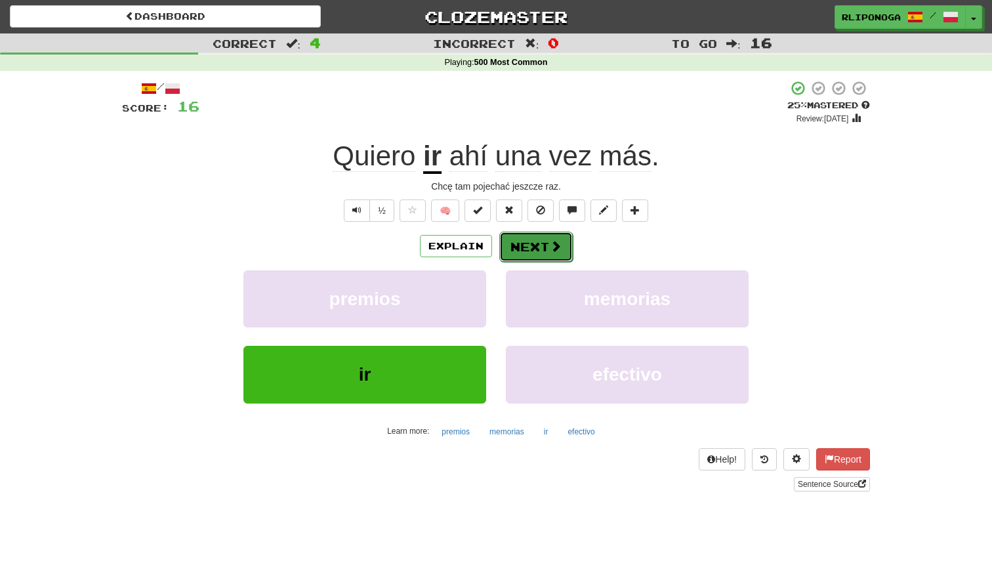
click at [524, 244] on button "Next" at bounding box center [536, 247] width 74 height 30
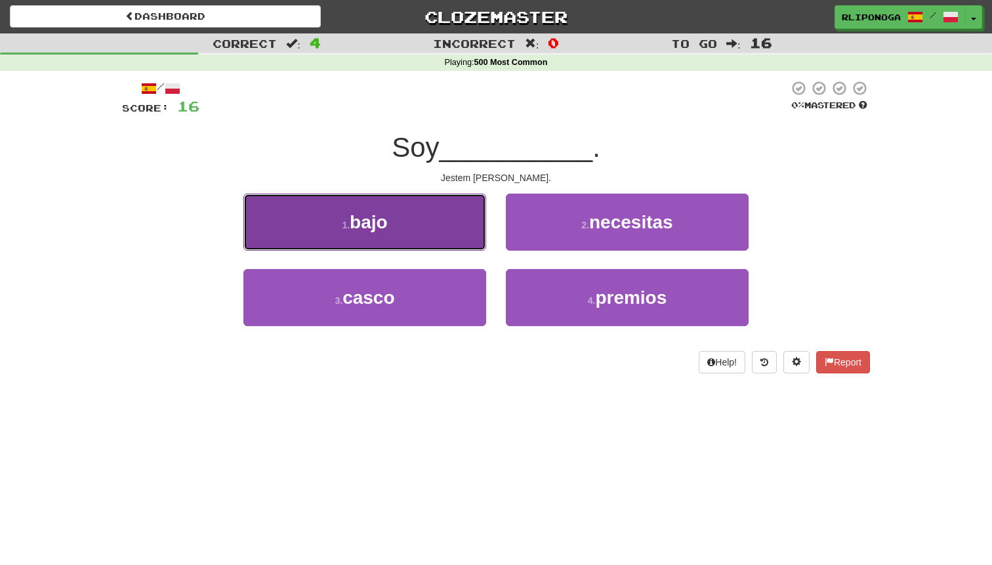
click at [449, 226] on button "1 . bajo" at bounding box center [365, 222] width 243 height 57
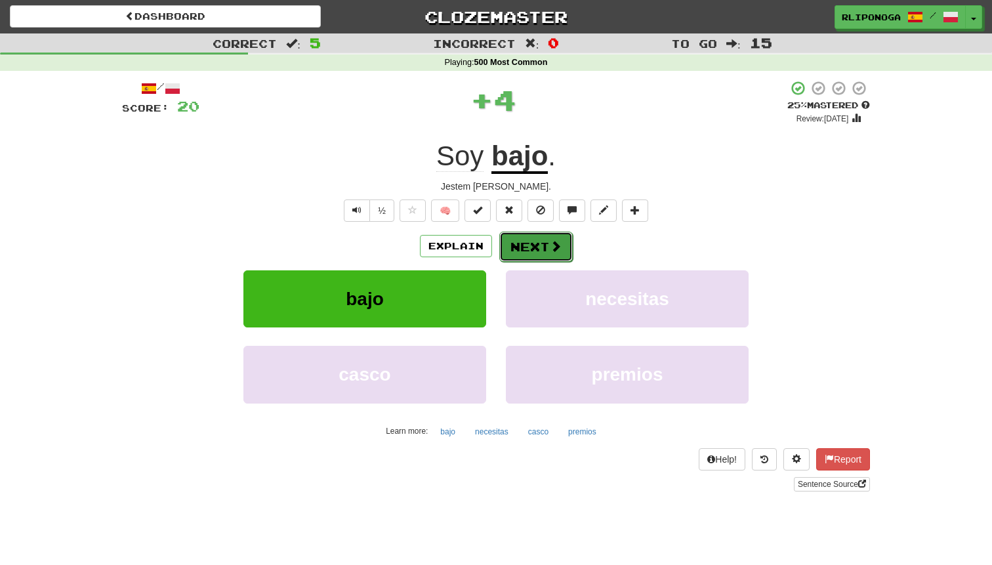
click at [535, 238] on button "Next" at bounding box center [536, 247] width 74 height 30
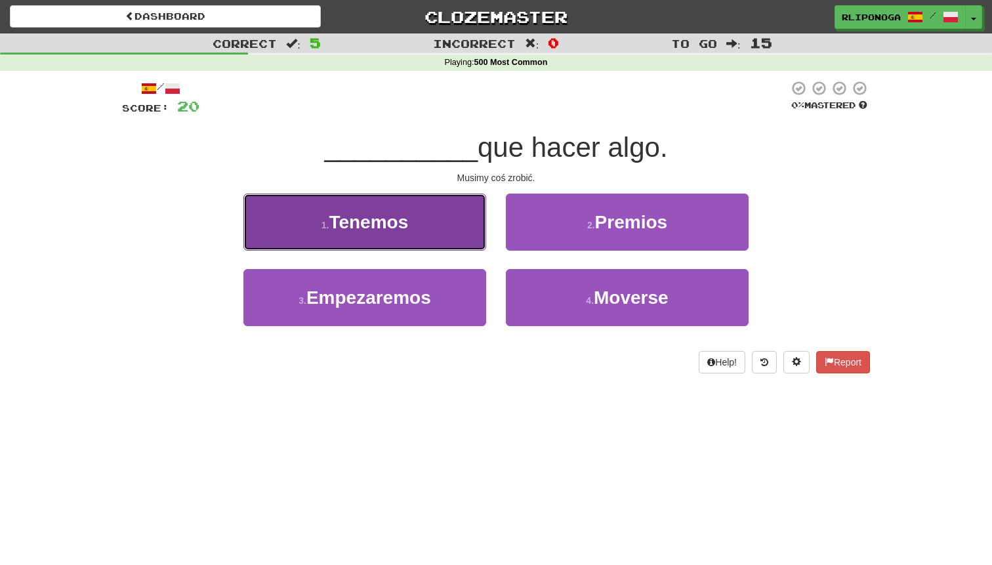
click at [464, 230] on button "1 . Tenemos" at bounding box center [365, 222] width 243 height 57
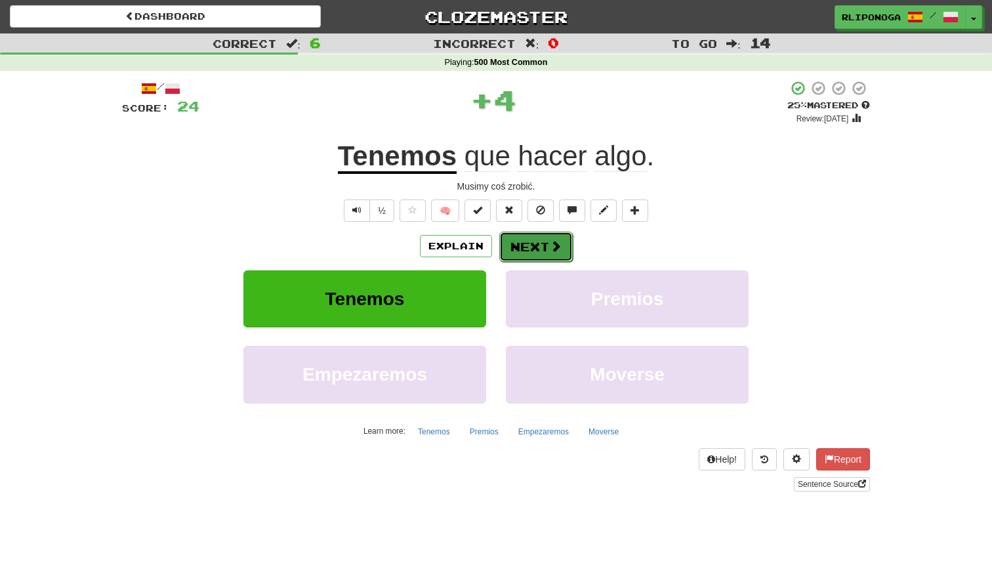
click at [513, 242] on button "Next" at bounding box center [536, 247] width 74 height 30
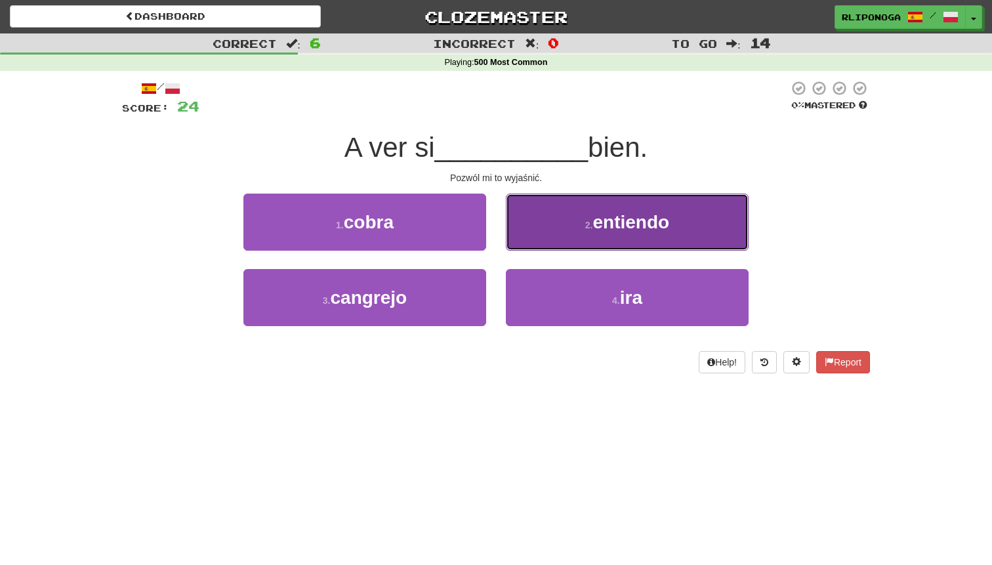
click at [535, 238] on button "2 . entiendo" at bounding box center [627, 222] width 243 height 57
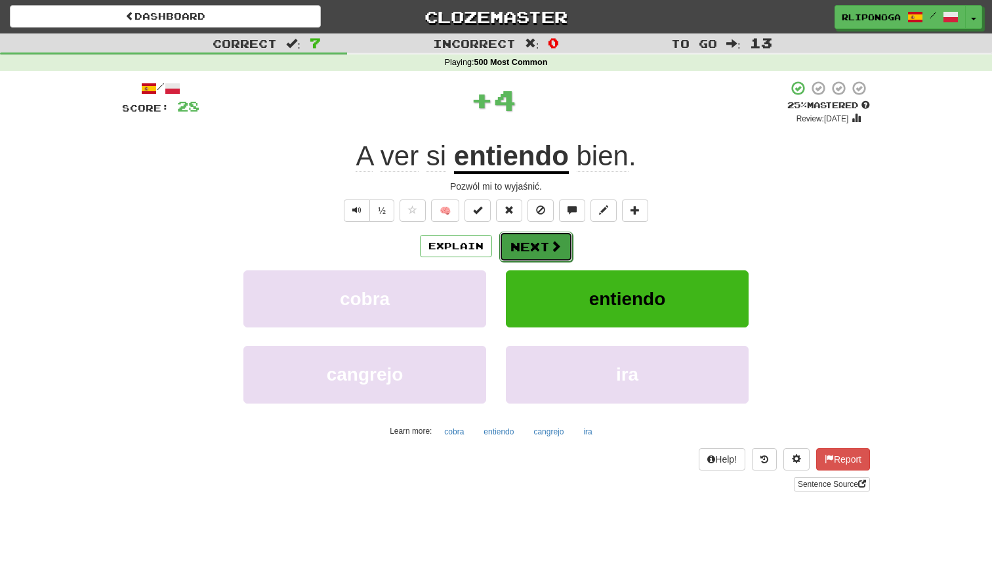
click at [535, 238] on button "Next" at bounding box center [536, 247] width 74 height 30
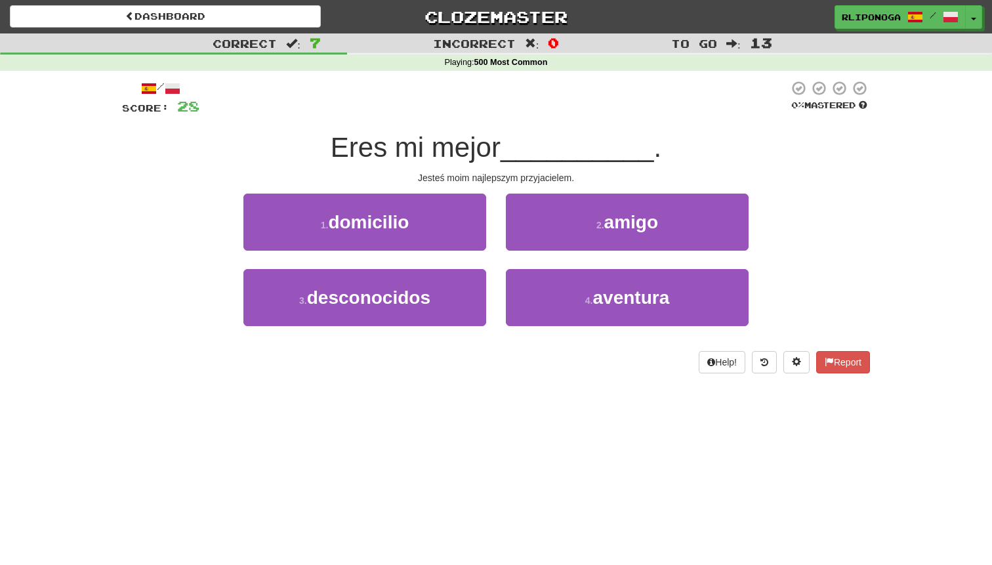
click at [882, 213] on div "Correct : 7 Incorrect : 0 To go : 13 Playing : 500 Most Common / Score: 28 0 % …" at bounding box center [496, 212] width 992 height 358
click at [878, 171] on div "/ Score: 28 0 % Mastered Eres mi mejor __________ . Jesteś moim najlepszym przy…" at bounding box center [496, 231] width 768 height 321
click at [881, 133] on div "Correct : 7 Incorrect : 0 To go : 13 Playing : 500 Most Common / Score: 28 0 % …" at bounding box center [496, 212] width 992 height 358
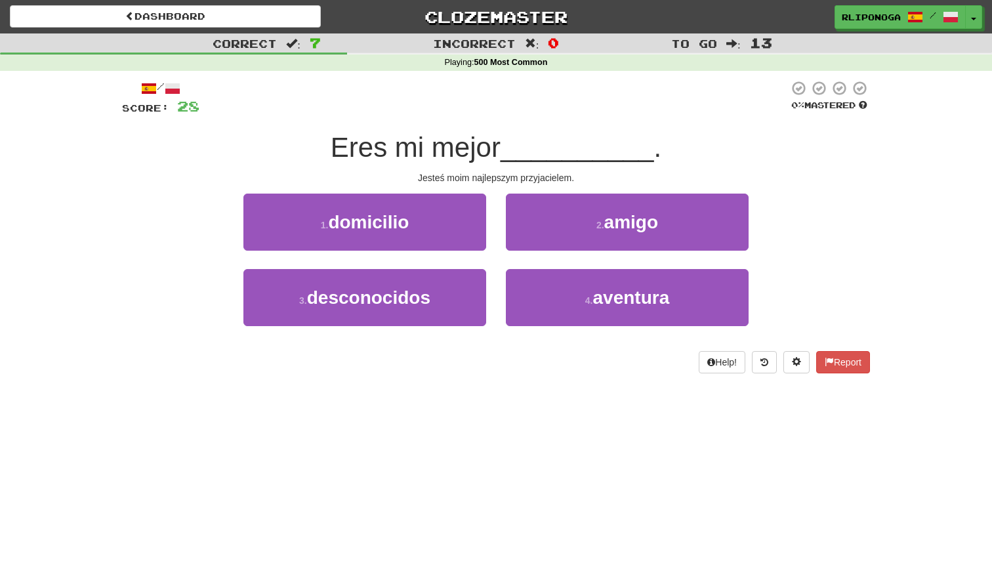
click at [871, 170] on div "/ Score: 28 0 % Mastered Eres mi mejor __________ . Jesteś moim najlepszym przy…" at bounding box center [496, 231] width 768 height 321
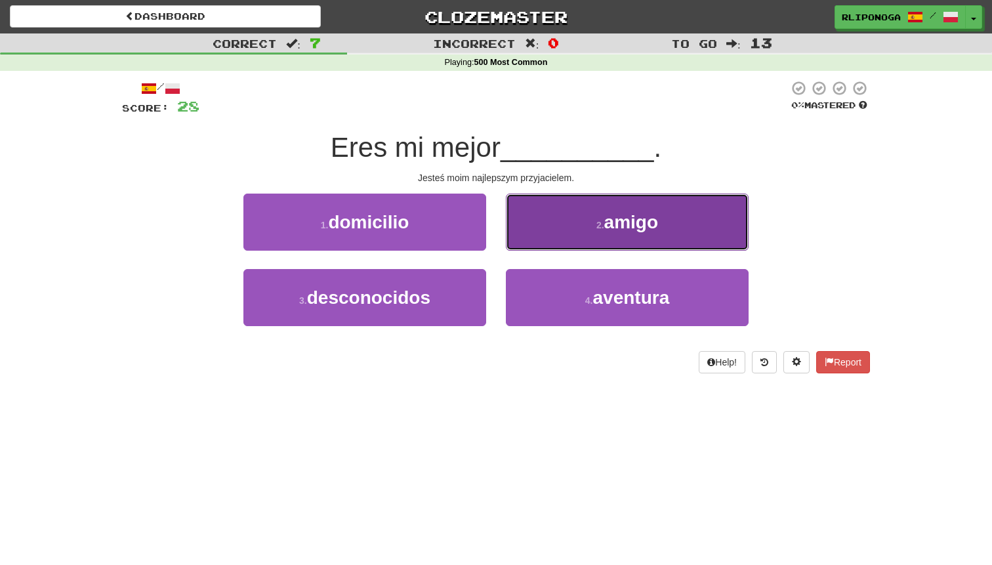
click at [700, 217] on button "2 . amigo" at bounding box center [627, 222] width 243 height 57
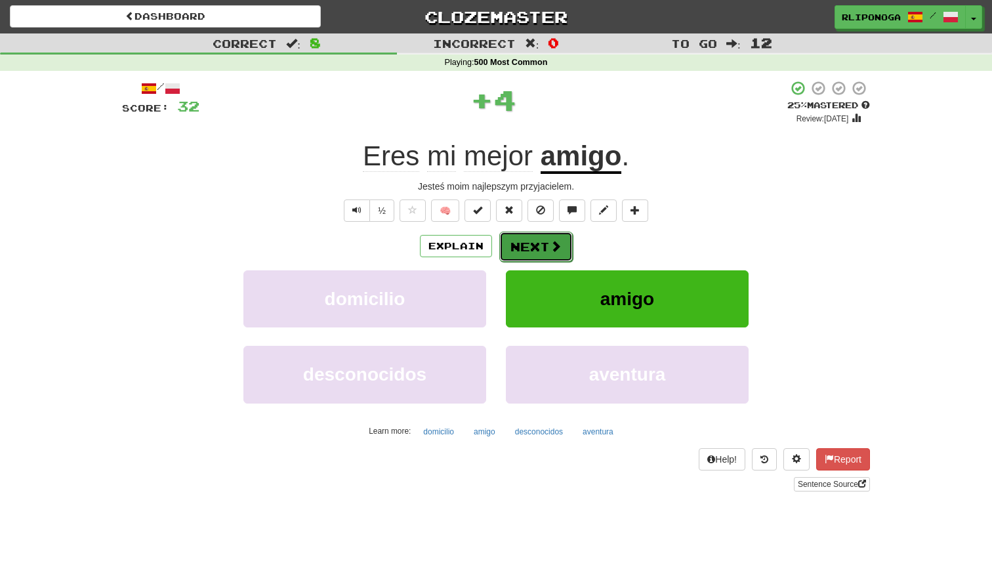
click at [538, 252] on button "Next" at bounding box center [536, 247] width 74 height 30
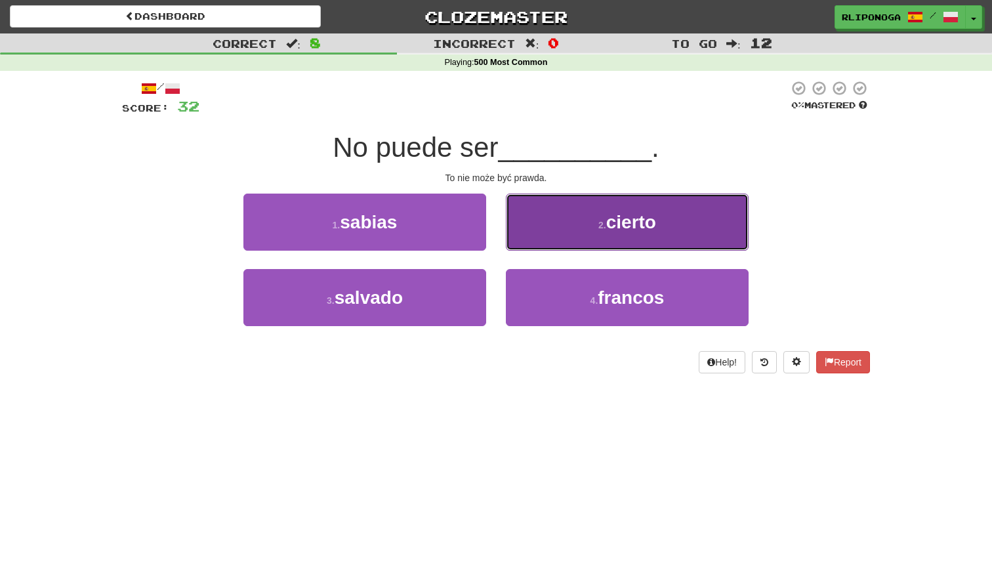
click at [633, 235] on button "2 . cierto" at bounding box center [627, 222] width 243 height 57
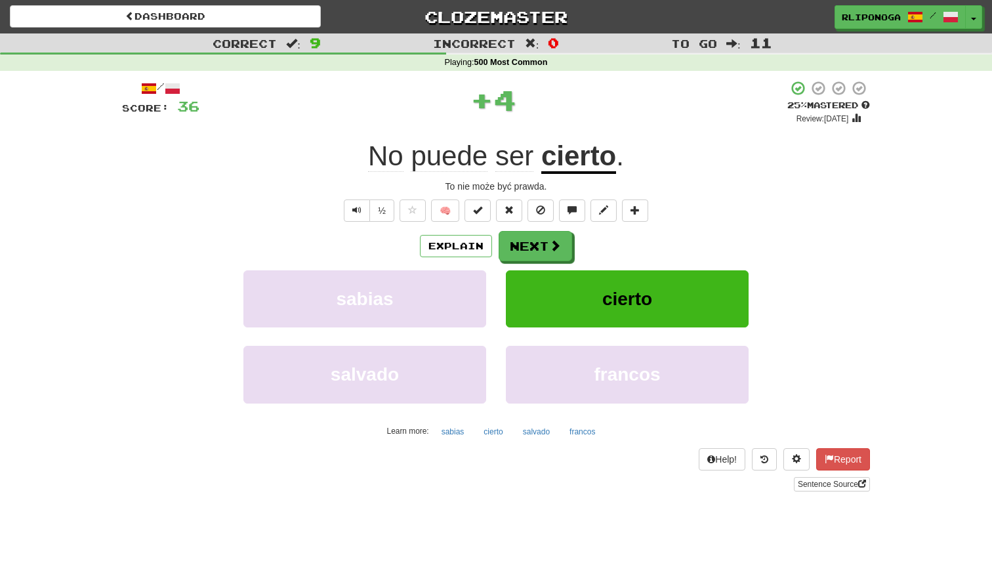
click at [734, 211] on div "½ 🧠" at bounding box center [496, 211] width 748 height 22
click at [551, 243] on span at bounding box center [556, 246] width 12 height 12
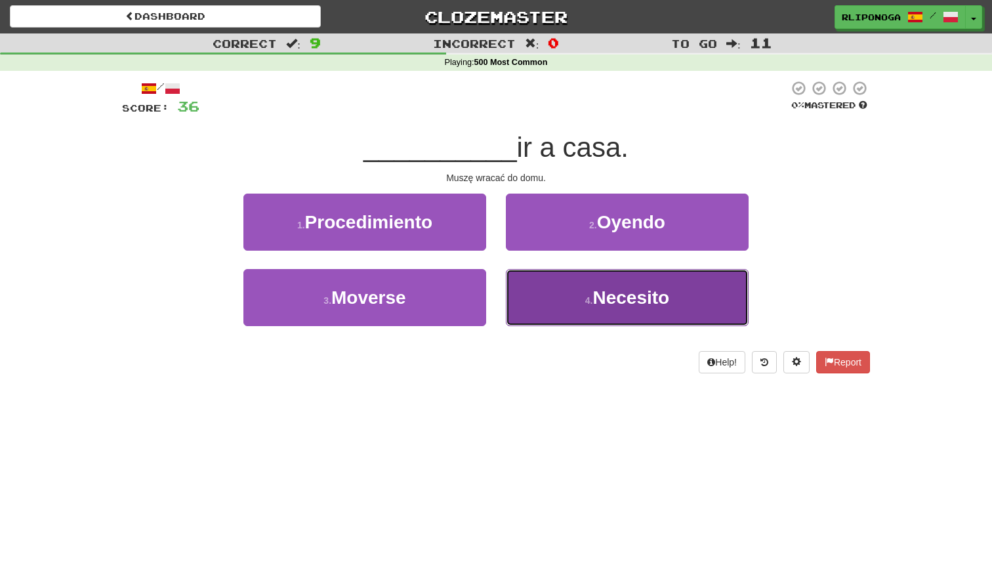
click at [575, 310] on button "4 . Necesito" at bounding box center [627, 297] width 243 height 57
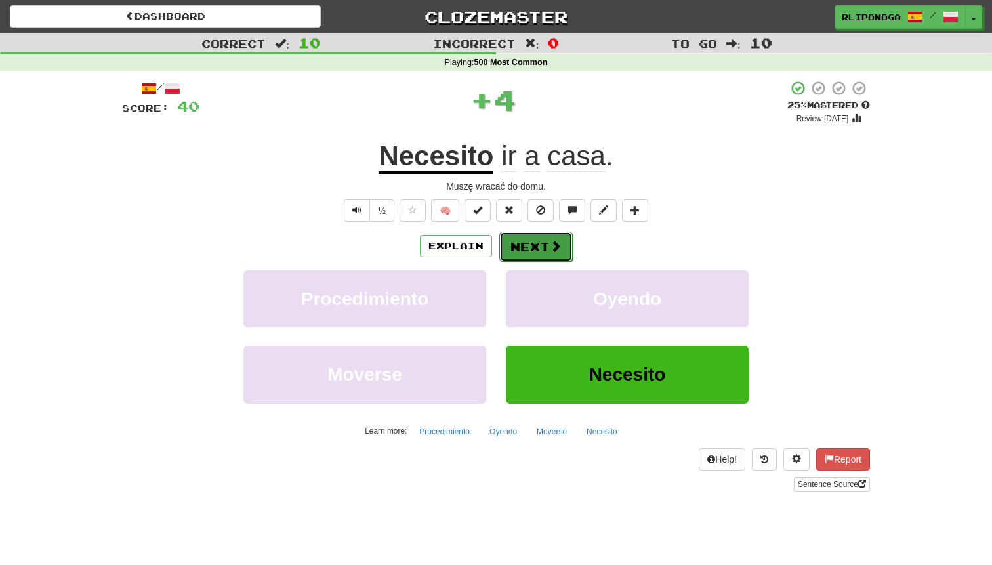
click at [543, 238] on button "Next" at bounding box center [536, 247] width 74 height 30
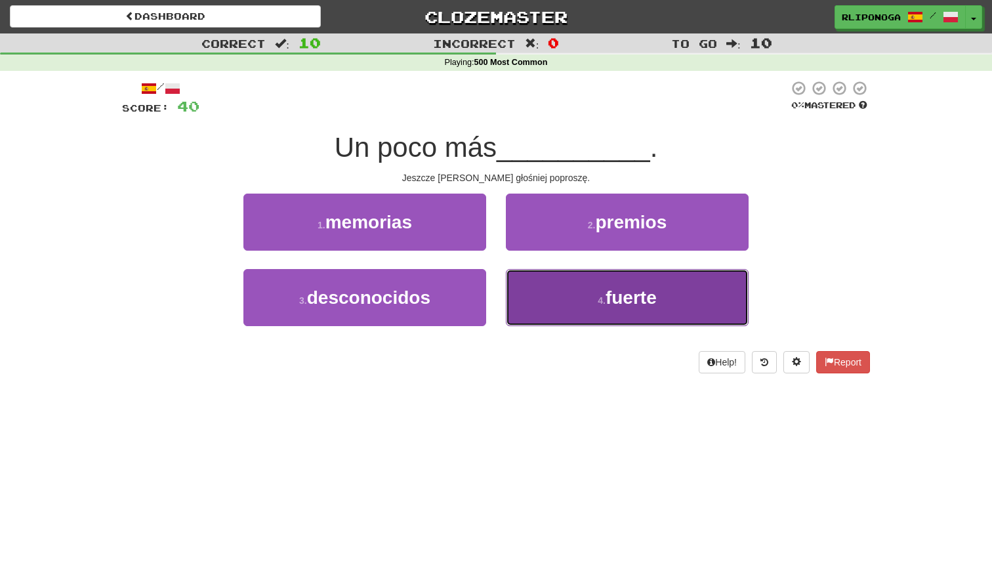
click at [654, 314] on button "4 . fuerte" at bounding box center [627, 297] width 243 height 57
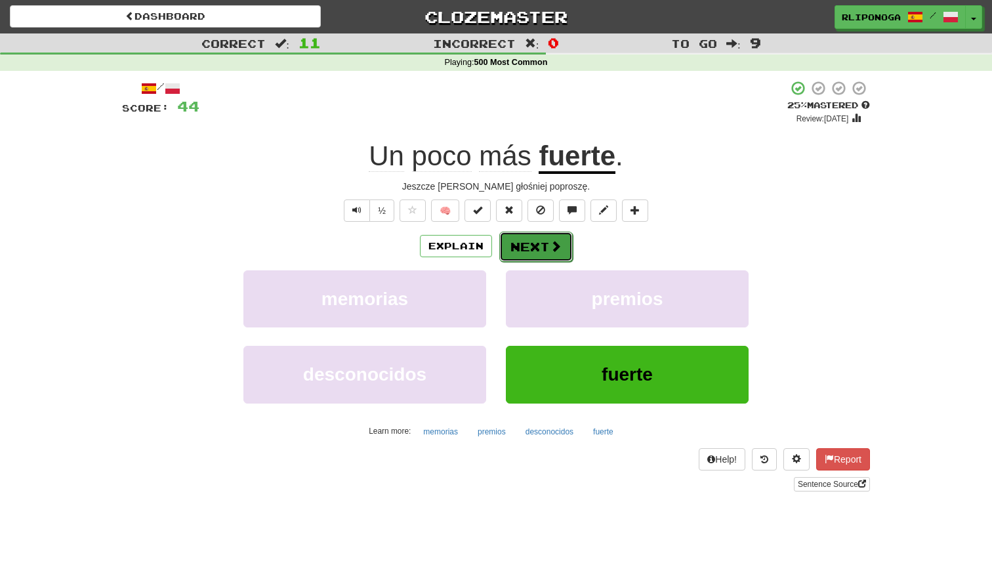
click at [563, 257] on button "Next" at bounding box center [536, 247] width 74 height 30
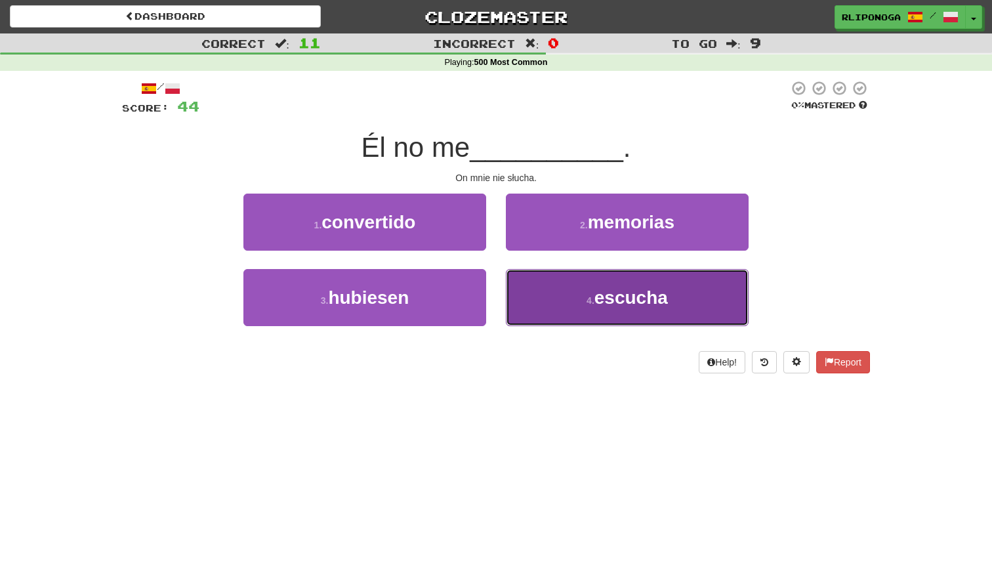
click at [635, 301] on span "escucha" at bounding box center [632, 297] width 74 height 20
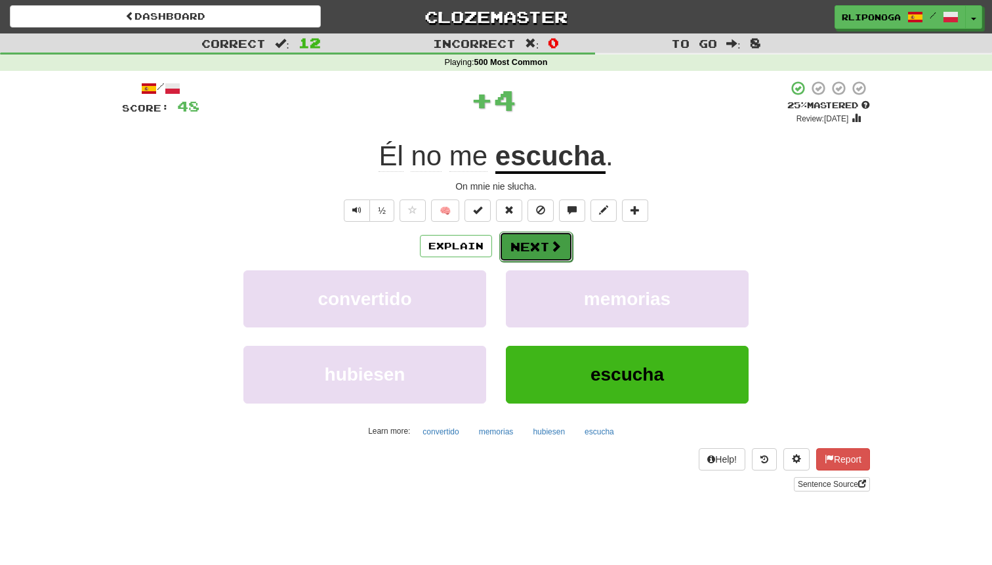
click at [563, 245] on button "Next" at bounding box center [536, 247] width 74 height 30
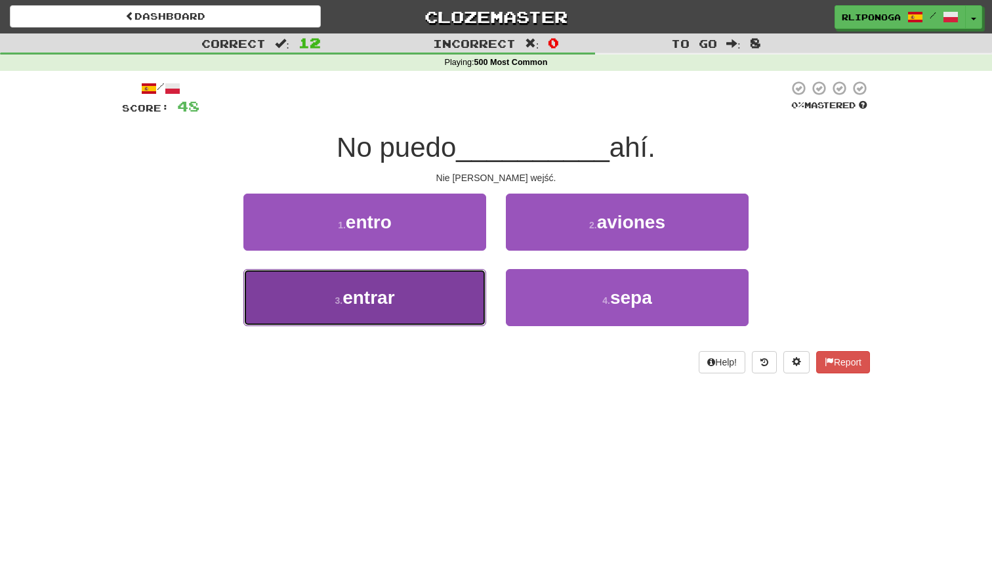
click at [454, 291] on button "3 . entrar" at bounding box center [365, 297] width 243 height 57
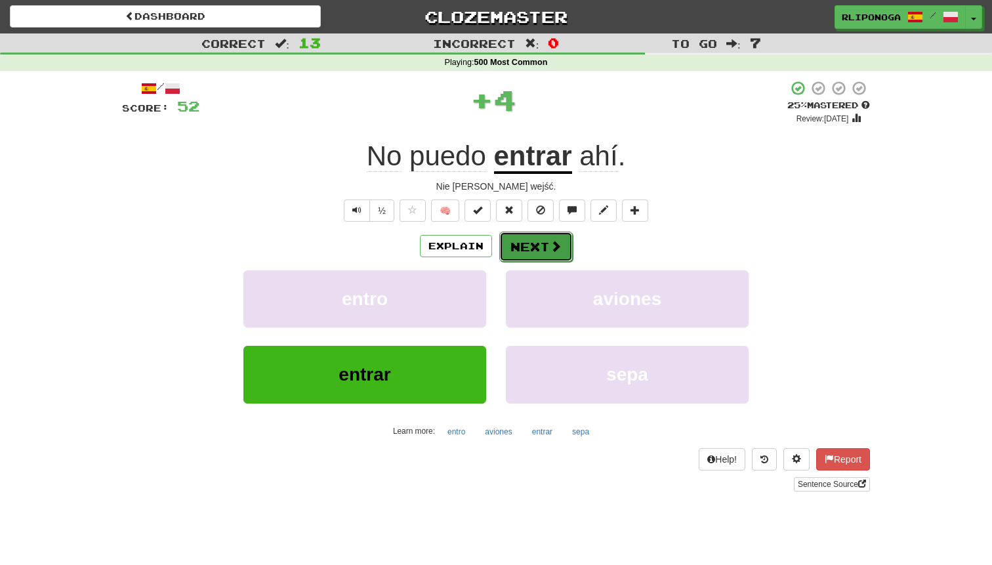
click at [543, 247] on button "Next" at bounding box center [536, 247] width 74 height 30
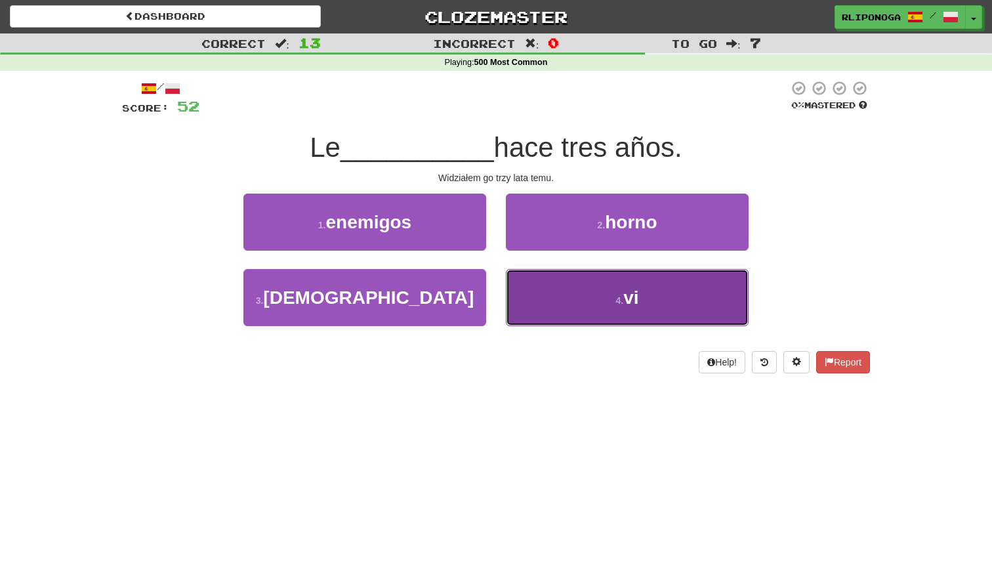
click at [549, 305] on button "4 . vi" at bounding box center [627, 297] width 243 height 57
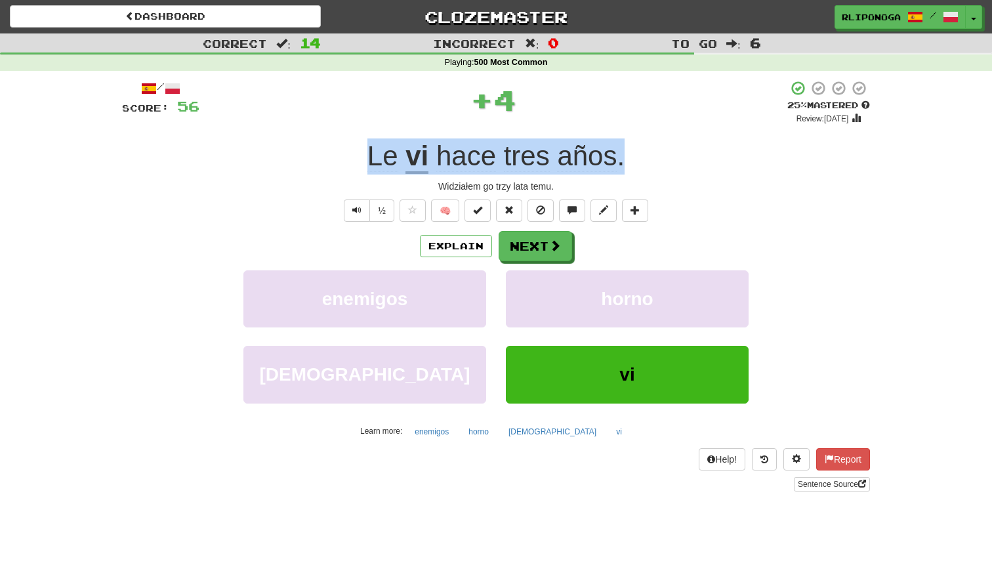
drag, startPoint x: 626, startPoint y: 166, endPoint x: 366, endPoint y: 171, distance: 260.6
click at [366, 171] on div "Le vi hace tres años ." at bounding box center [496, 156] width 748 height 36
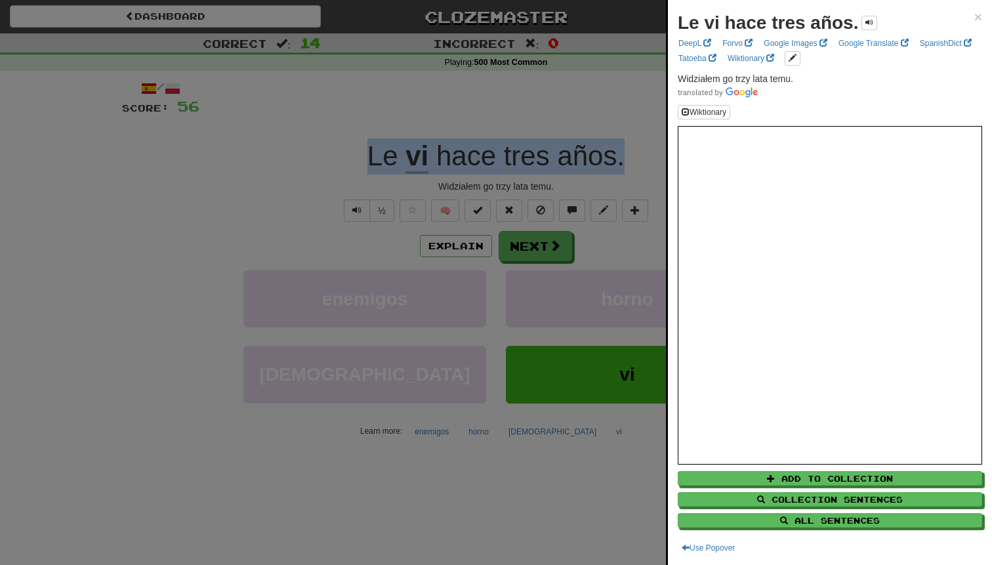
copy div "Le vi hace tres años ."
click at [979, 13] on span "×" at bounding box center [979, 16] width 8 height 15
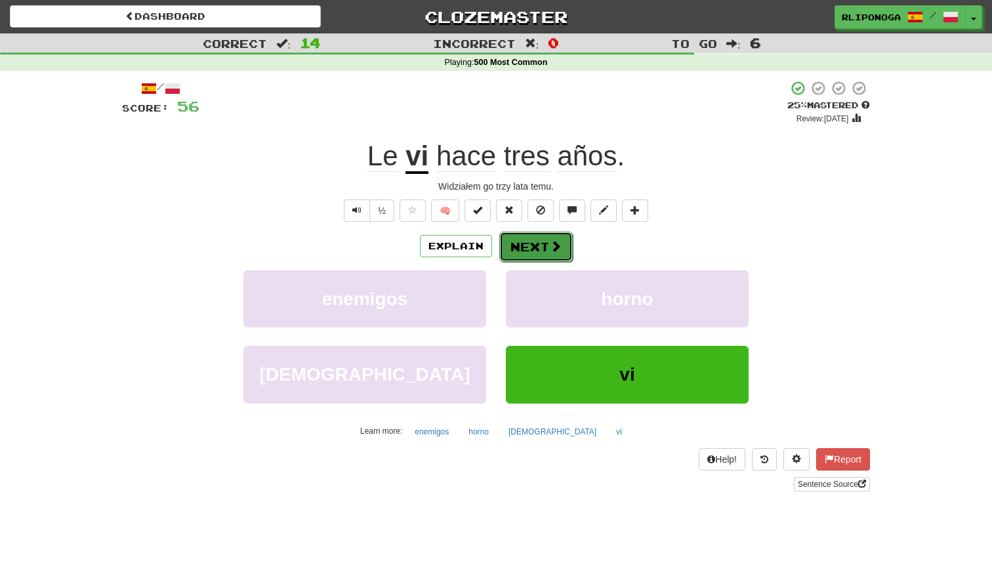
click at [528, 253] on button "Next" at bounding box center [536, 247] width 74 height 30
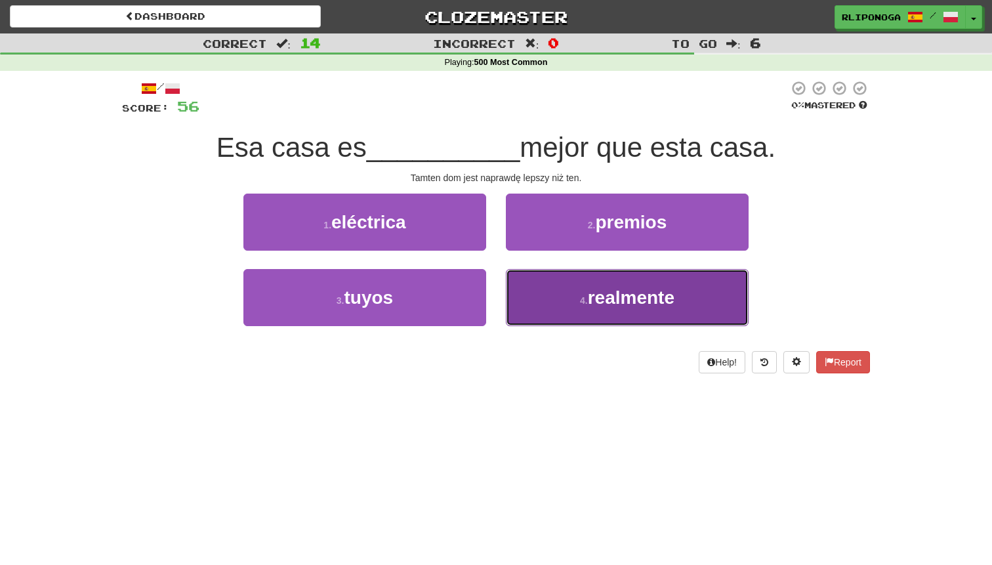
click at [575, 311] on button "4 . realmente" at bounding box center [627, 297] width 243 height 57
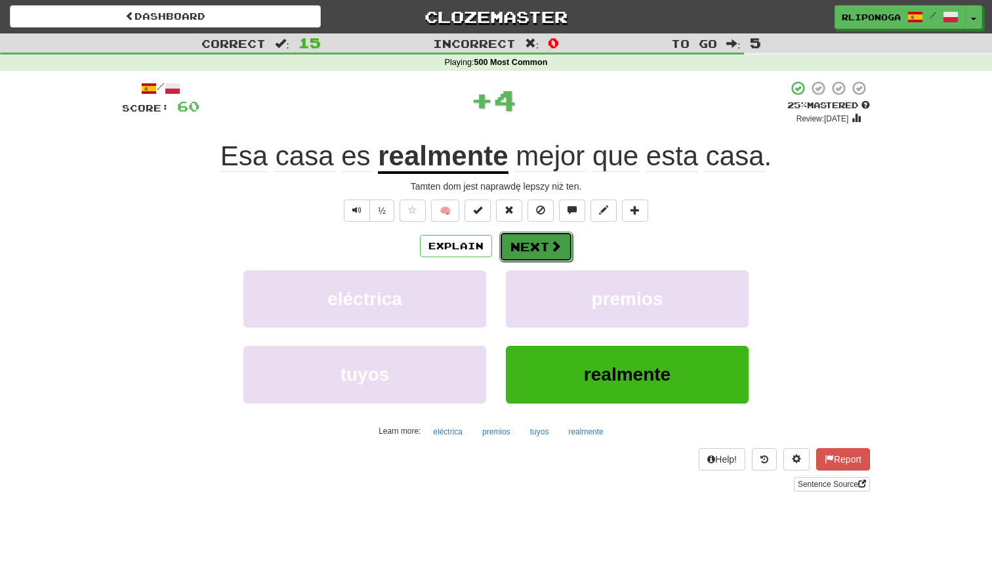
click at [553, 252] on span at bounding box center [556, 246] width 12 height 12
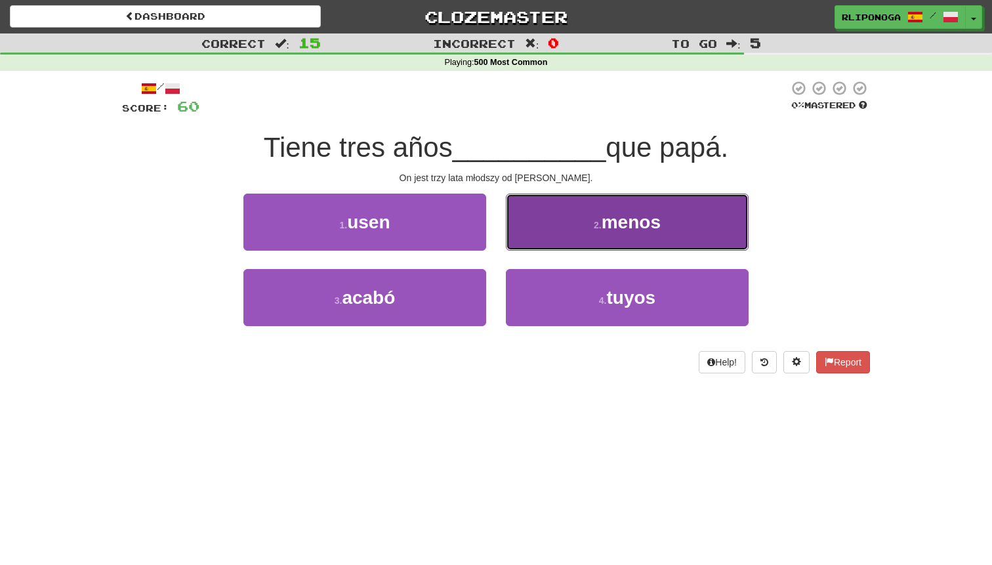
click at [596, 227] on small "2 ." at bounding box center [598, 225] width 8 height 11
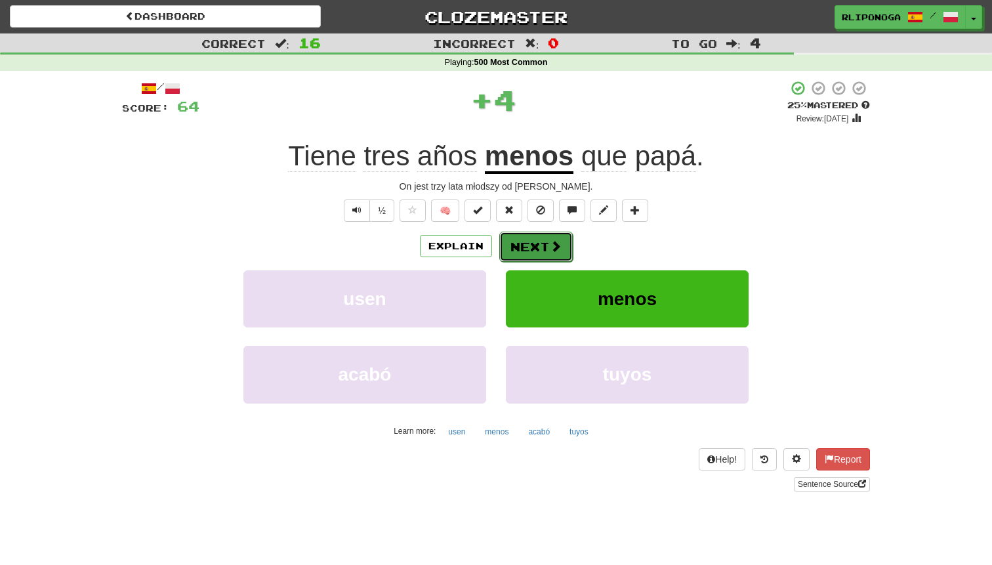
click at [563, 237] on button "Next" at bounding box center [536, 247] width 74 height 30
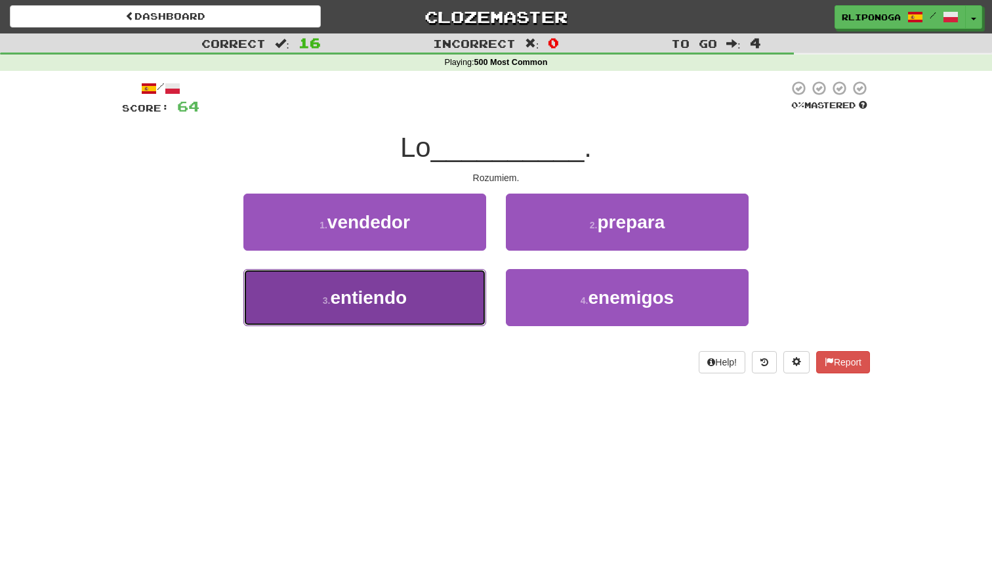
click at [459, 283] on button "3 . entiendo" at bounding box center [365, 297] width 243 height 57
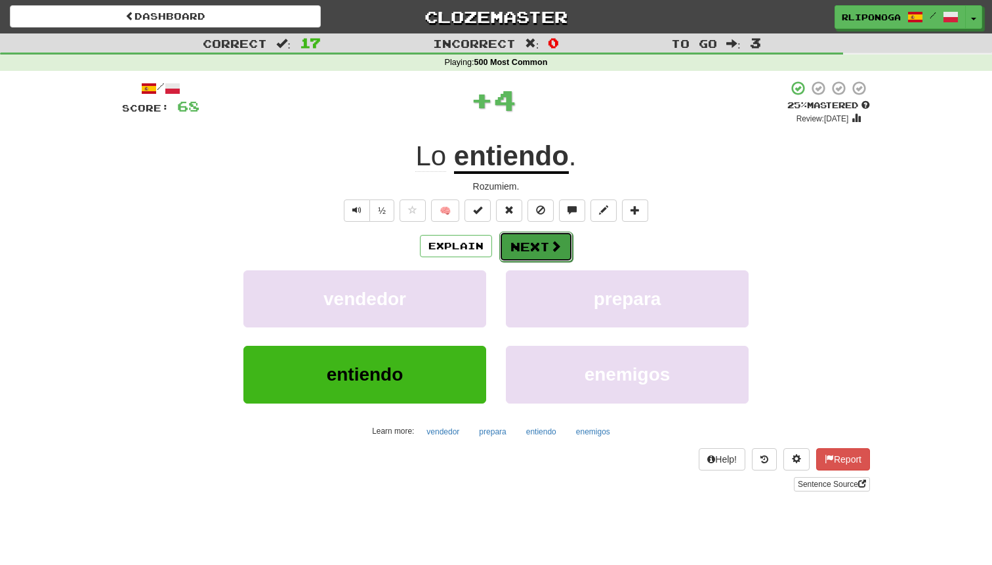
click at [532, 237] on button "Next" at bounding box center [536, 247] width 74 height 30
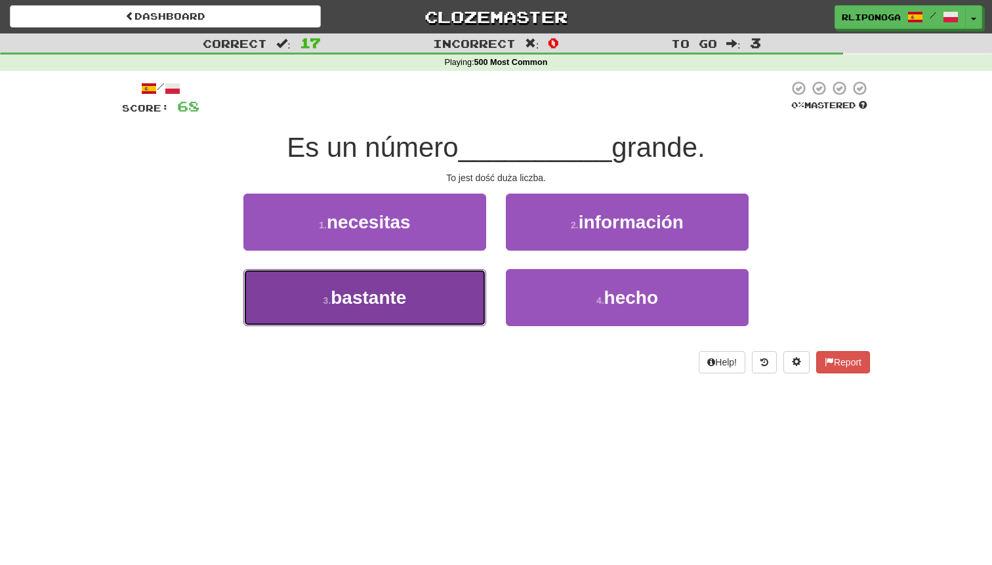
click at [458, 314] on button "3 . bastante" at bounding box center [365, 297] width 243 height 57
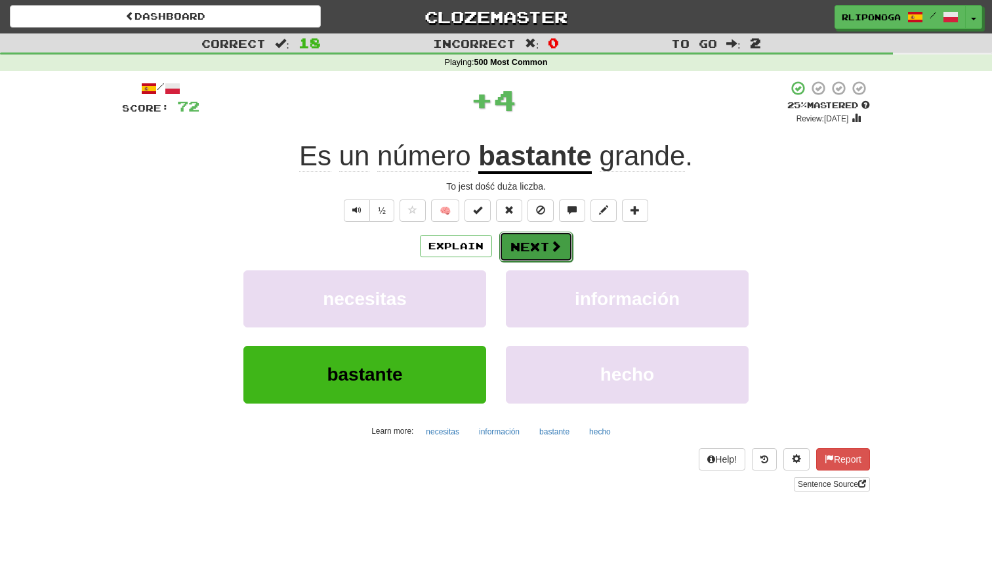
click at [536, 250] on button "Next" at bounding box center [536, 247] width 74 height 30
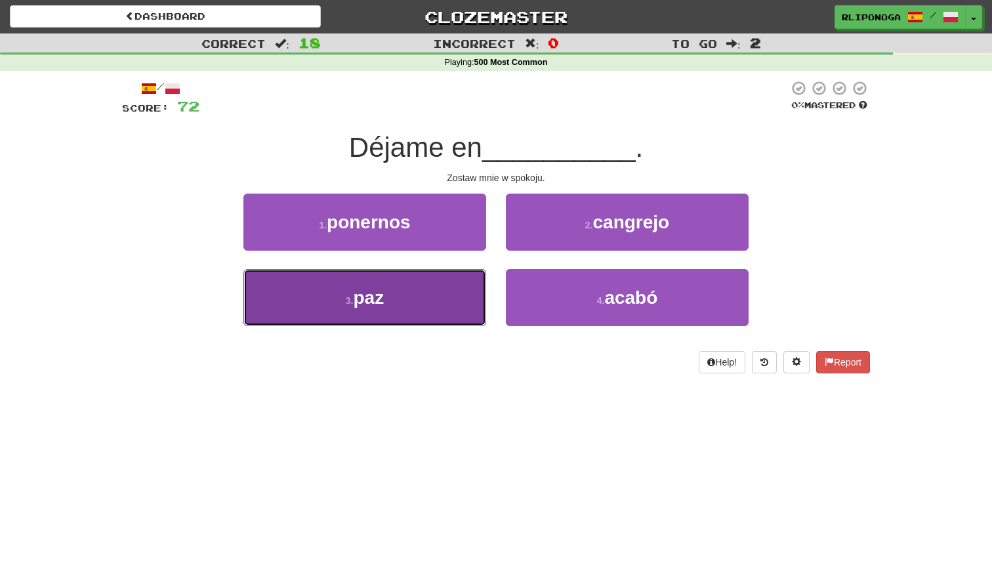
click at [414, 297] on button "3 . paz" at bounding box center [365, 297] width 243 height 57
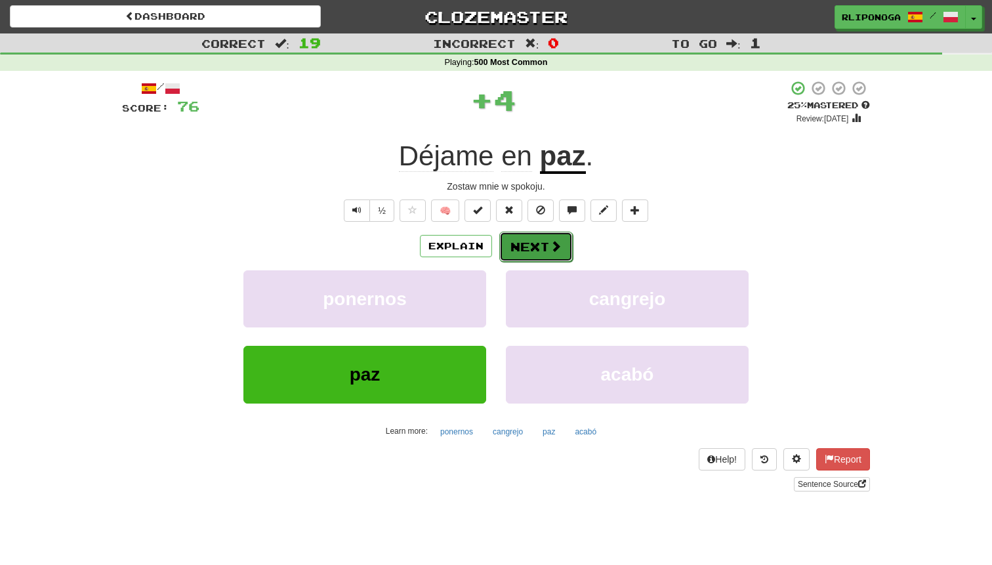
click at [513, 252] on button "Next" at bounding box center [536, 247] width 74 height 30
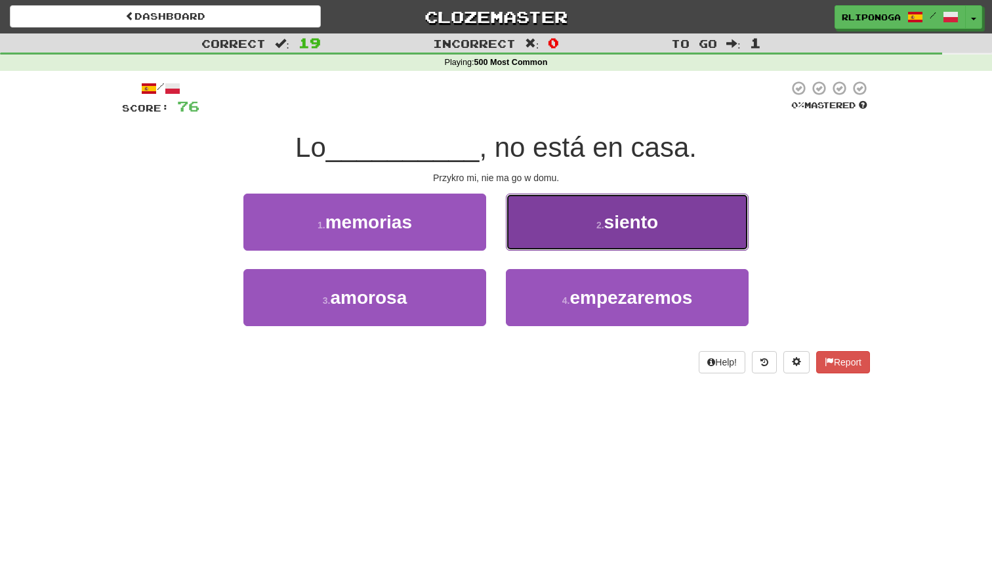
click at [582, 240] on button "2 . siento" at bounding box center [627, 222] width 243 height 57
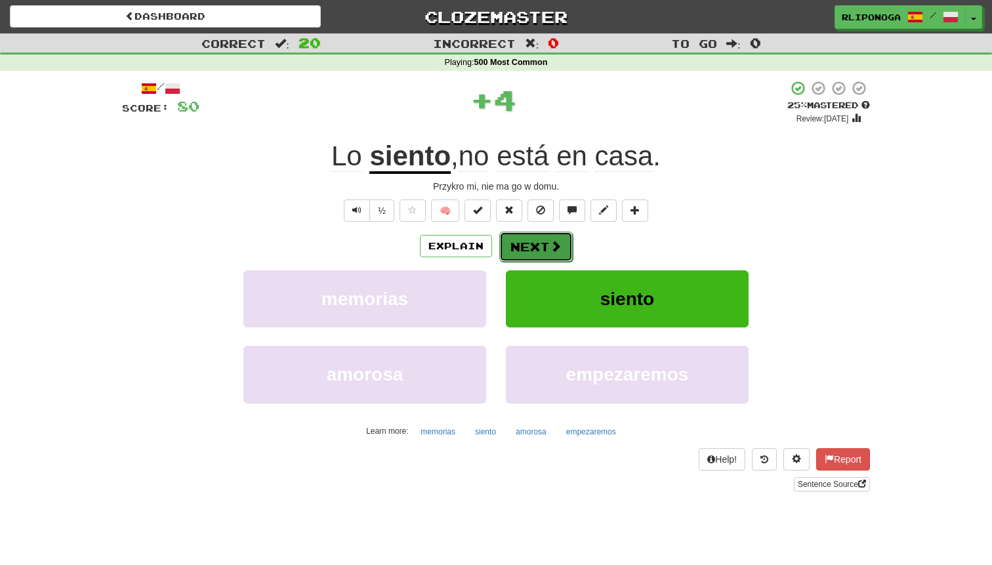
click at [549, 235] on button "Next" at bounding box center [536, 247] width 74 height 30
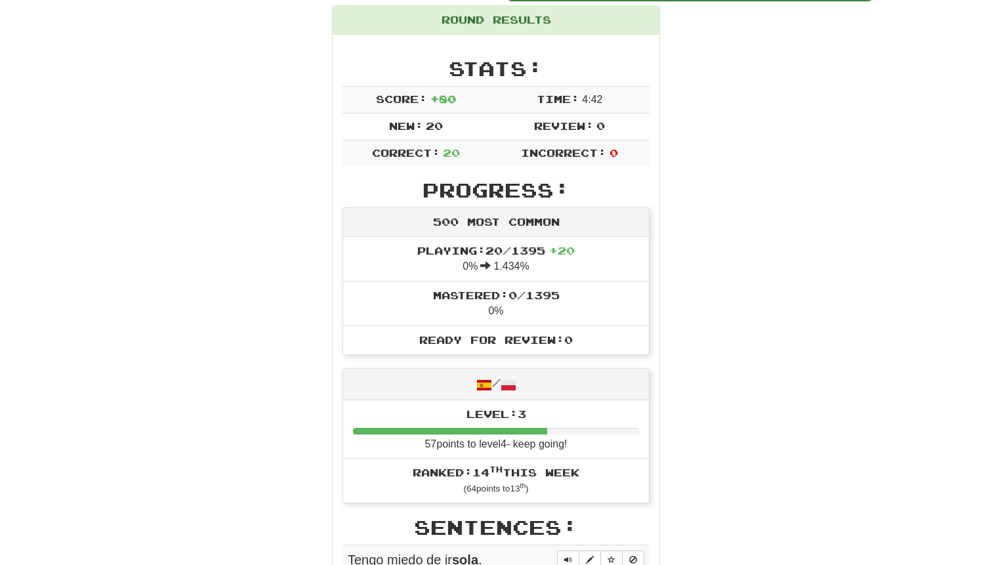
scroll to position [146, 0]
